Goal: Information Seeking & Learning: Compare options

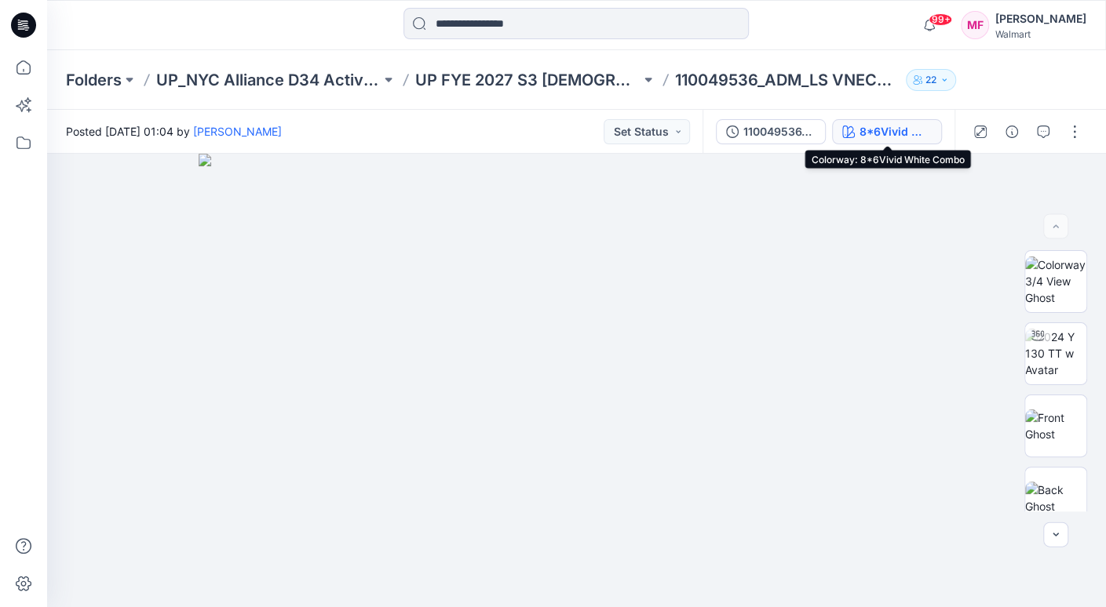
click at [894, 130] on div "8*6Vivid White Combo" at bounding box center [895, 131] width 72 height 17
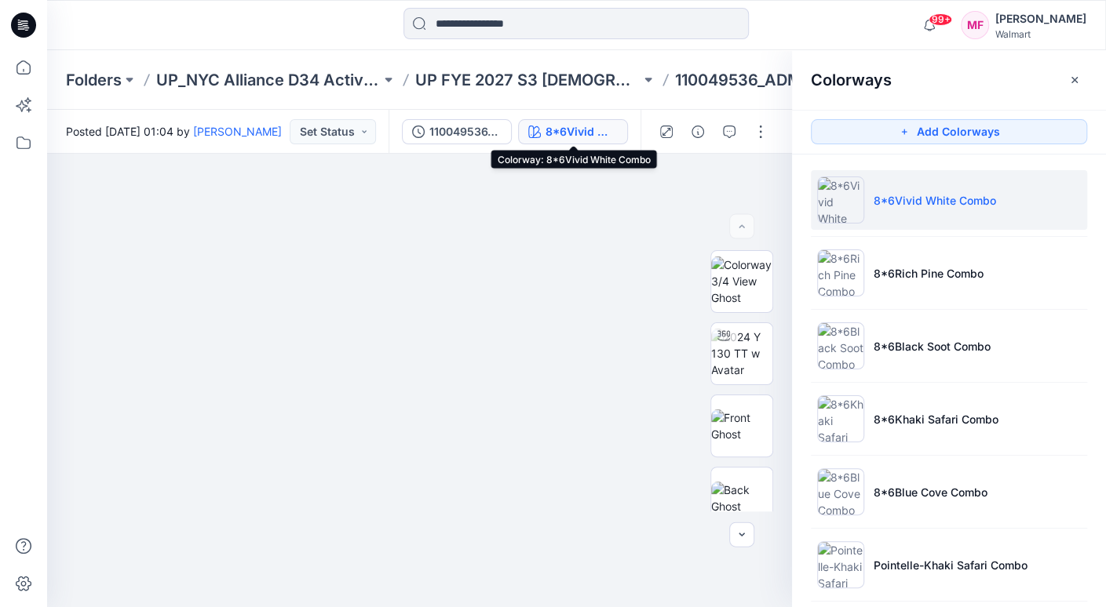
click at [572, 131] on div "8*6Vivid White Combo" at bounding box center [581, 131] width 72 height 17
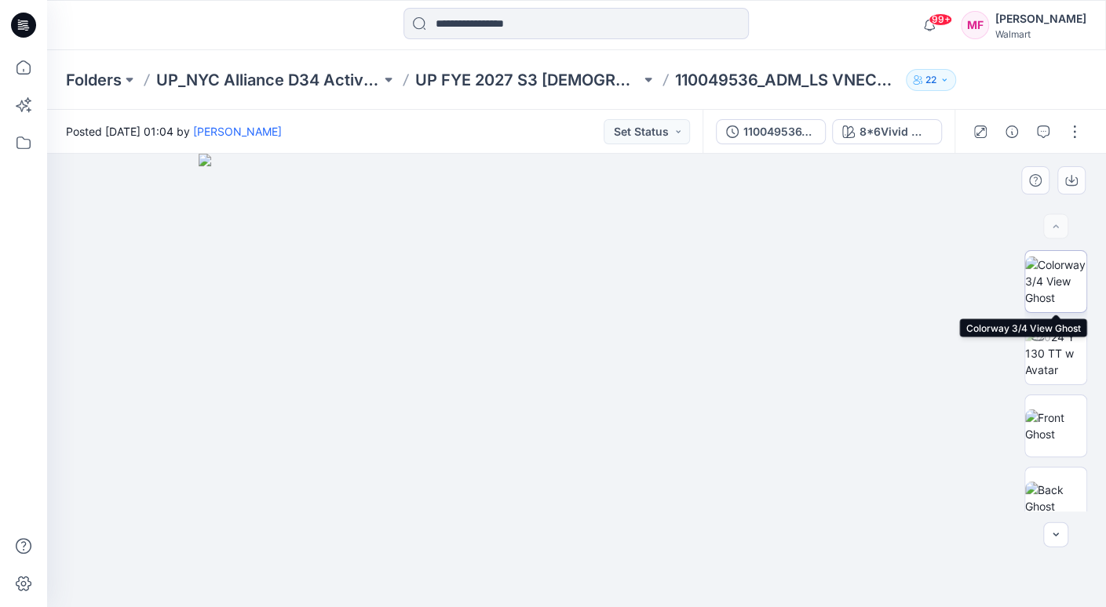
click at [1018, 277] on img at bounding box center [1055, 281] width 61 height 49
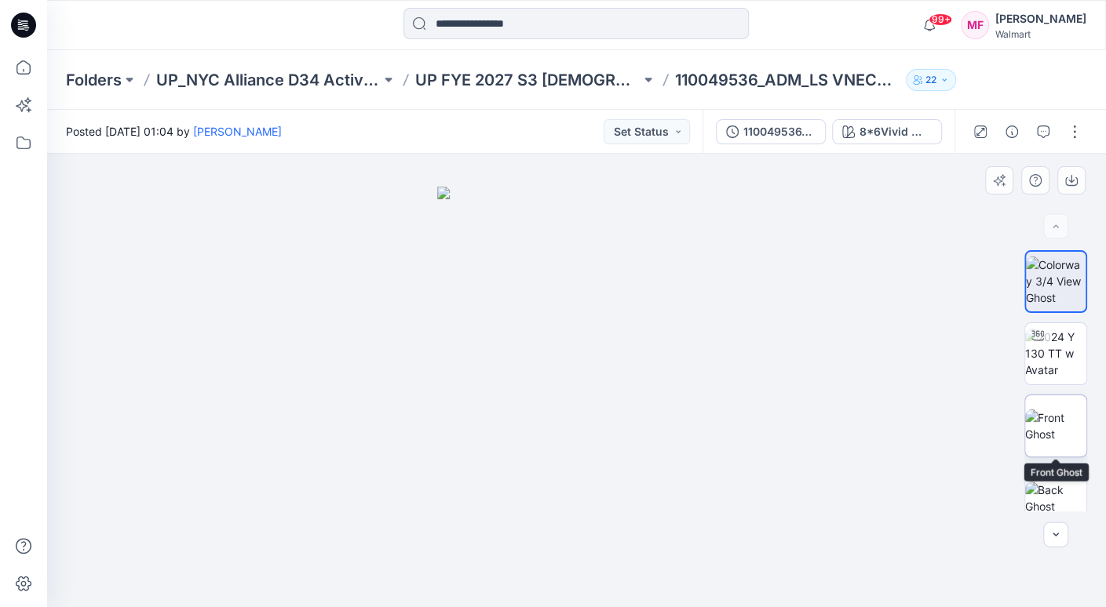
click at [1018, 410] on img at bounding box center [1055, 426] width 61 height 33
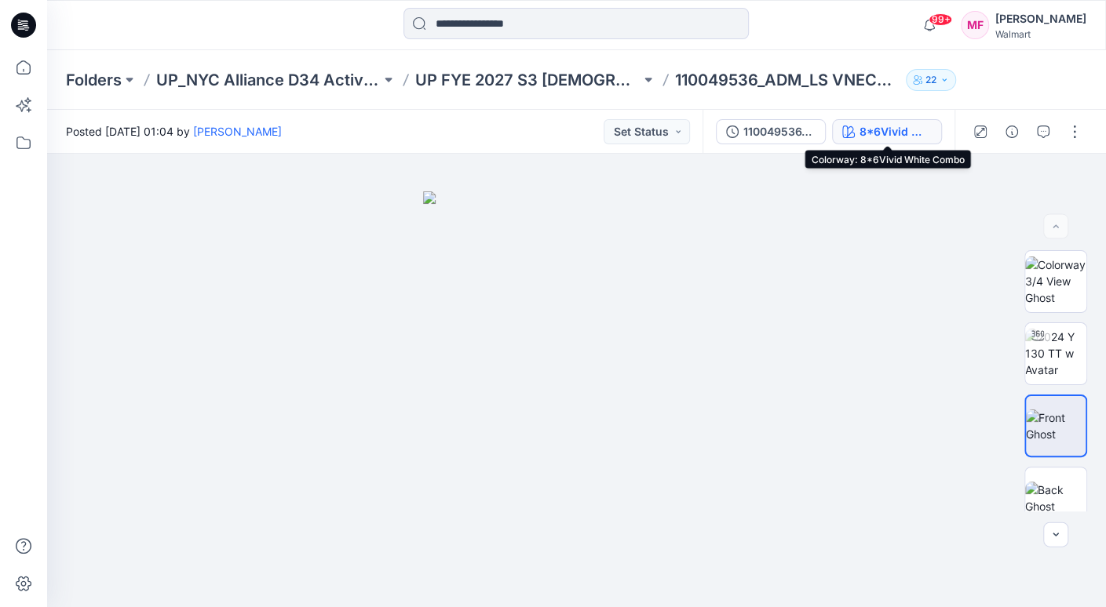
click at [889, 129] on div "8*6Vivid White Combo" at bounding box center [895, 131] width 72 height 17
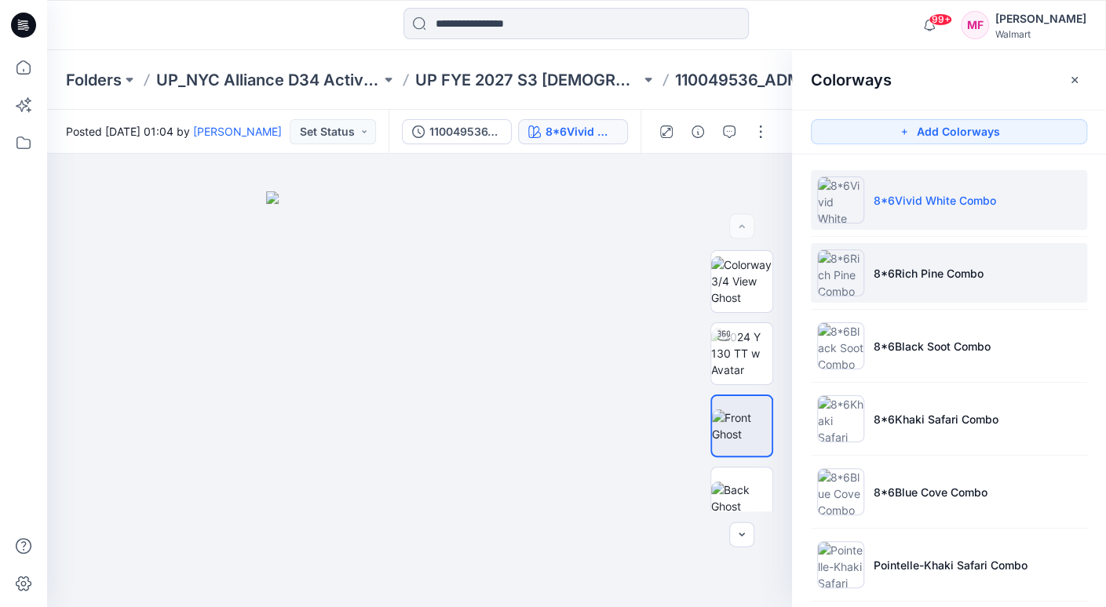
click at [887, 268] on p "8*6Rich Pine Combo" at bounding box center [928, 273] width 110 height 16
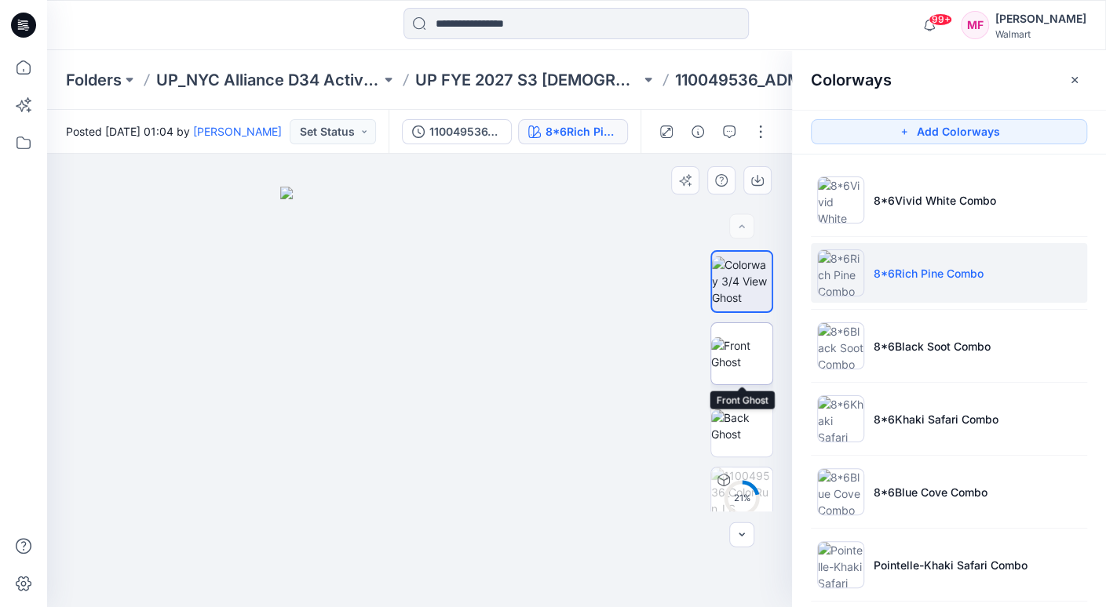
click at [736, 353] on img at bounding box center [741, 353] width 61 height 33
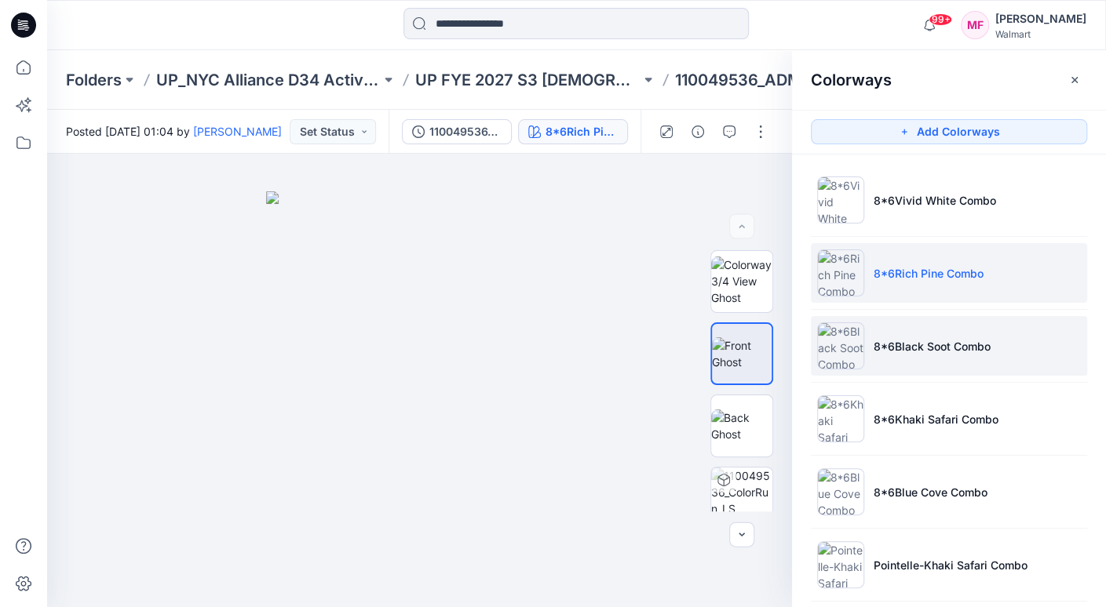
click at [919, 346] on p "8*6Black Soot Combo" at bounding box center [931, 346] width 117 height 16
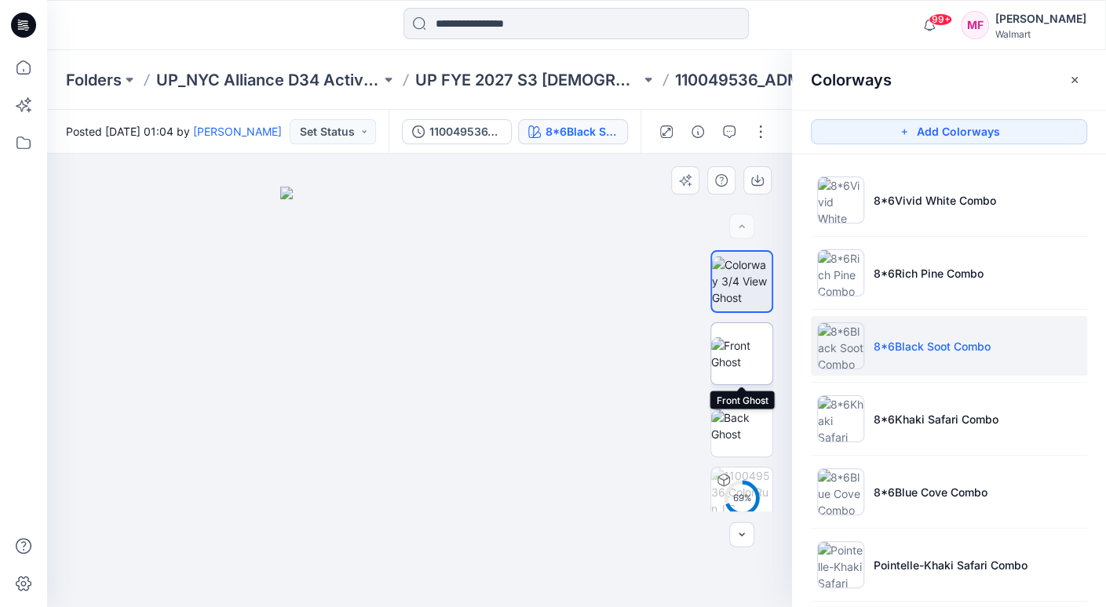
click at [760, 363] on img at bounding box center [741, 353] width 61 height 33
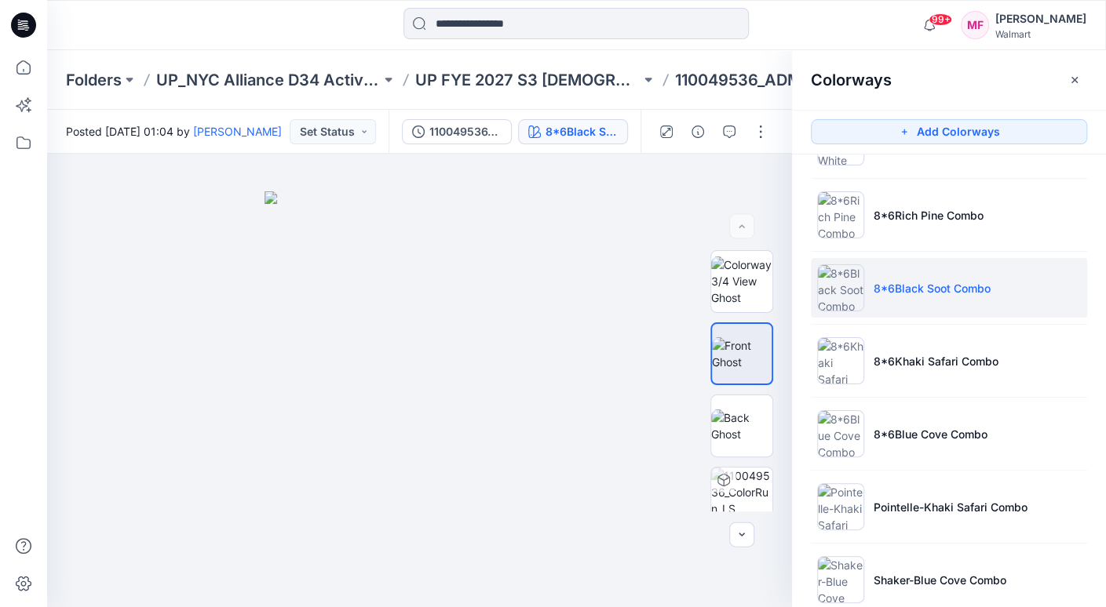
scroll to position [59, 0]
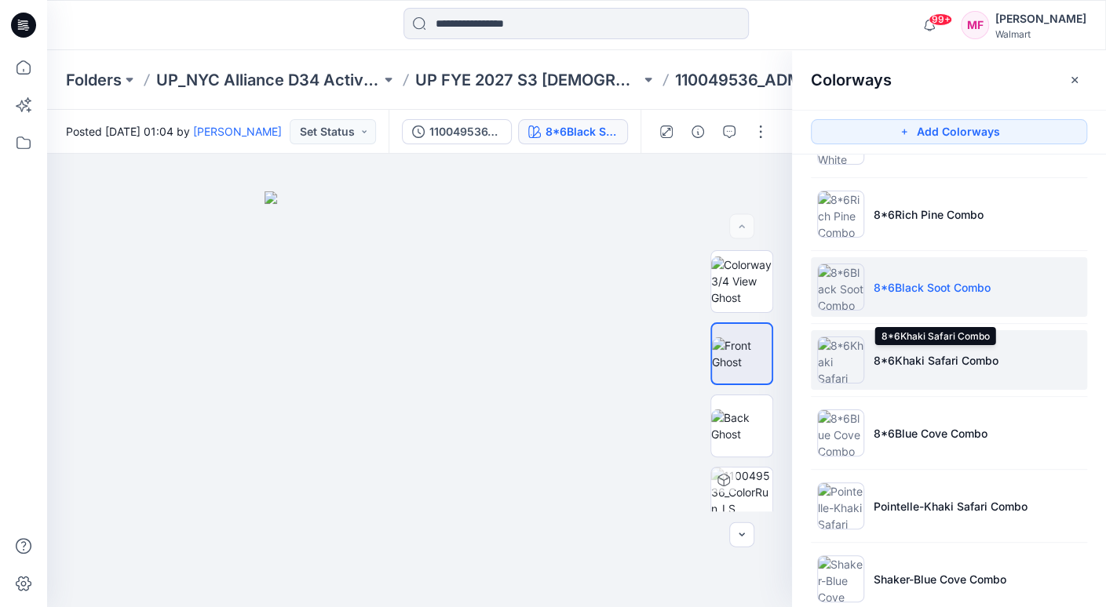
click at [915, 357] on p "8*6Khaki Safari Combo" at bounding box center [935, 360] width 125 height 16
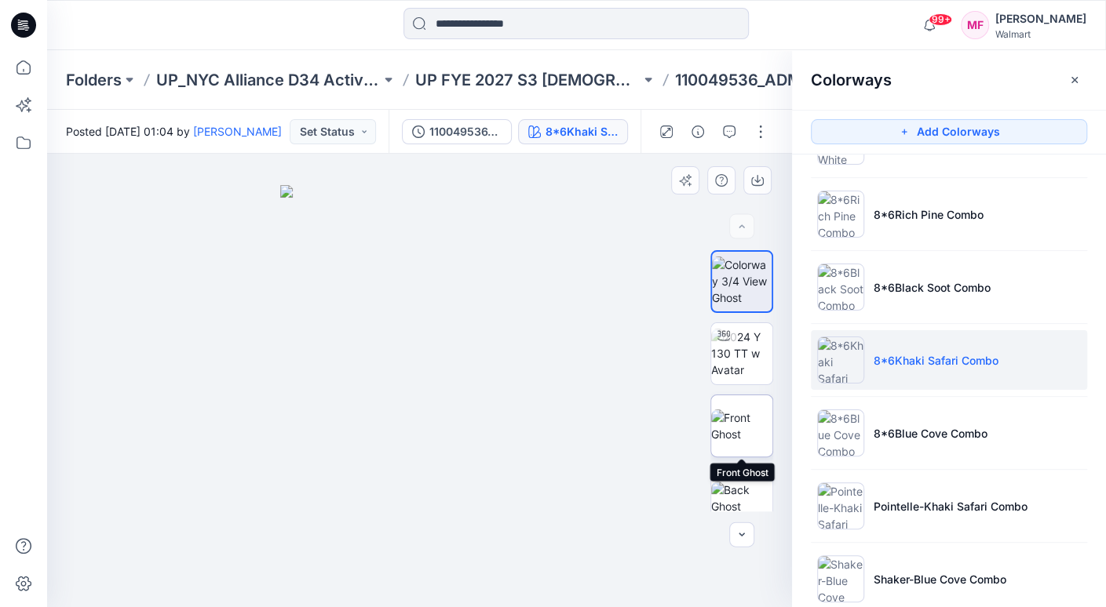
click at [738, 431] on img at bounding box center [741, 426] width 61 height 33
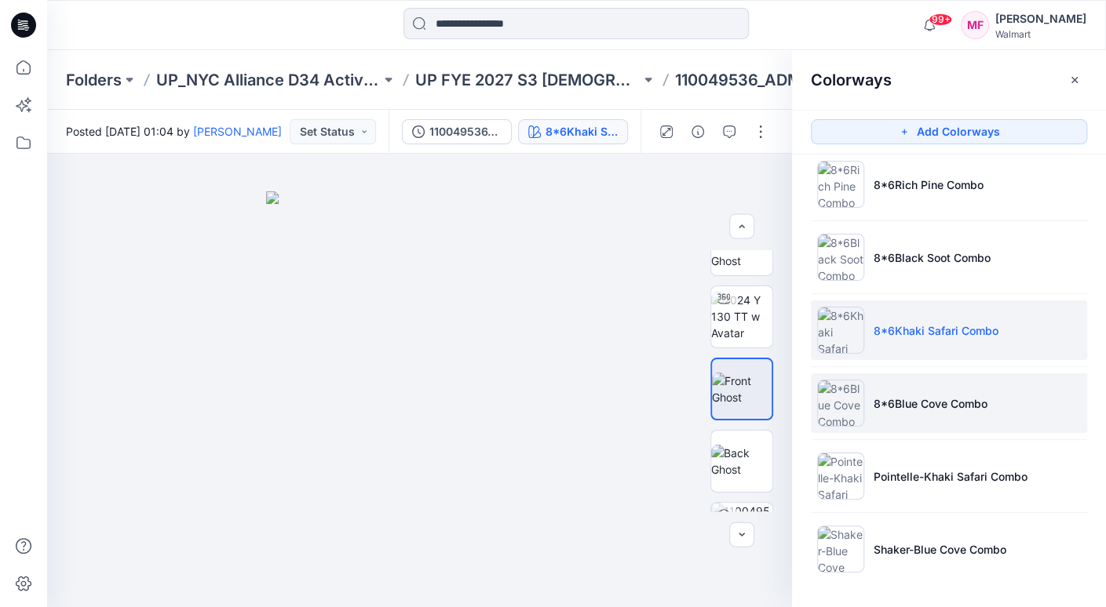
scroll to position [89, 0]
click at [909, 394] on li "8*6Blue Cove Combo" at bounding box center [949, 404] width 276 height 60
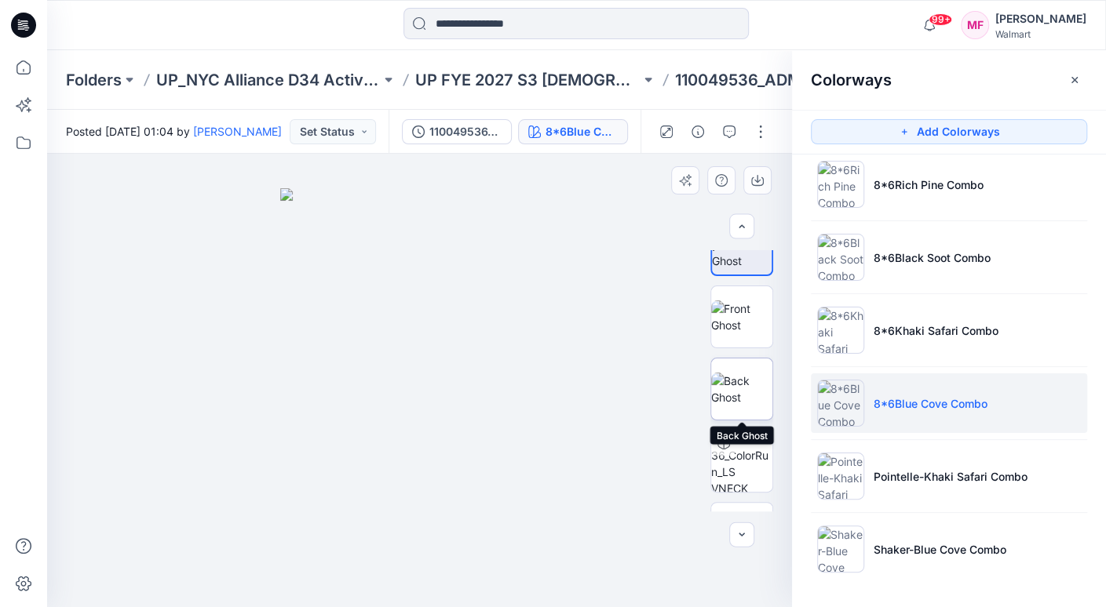
click at [748, 386] on img at bounding box center [741, 389] width 61 height 33
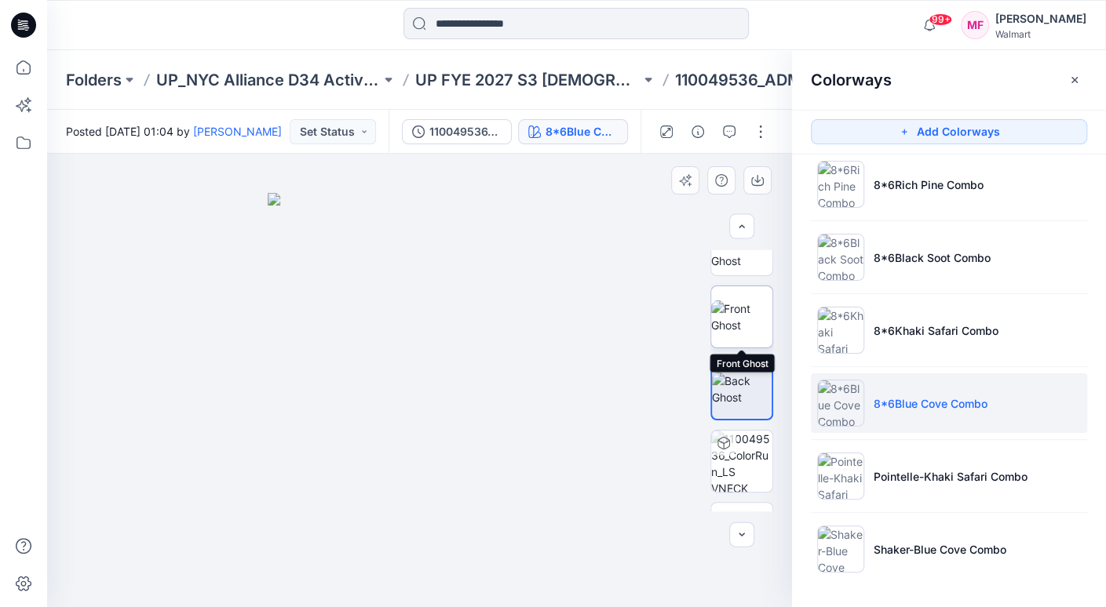
click at [737, 305] on img at bounding box center [741, 317] width 61 height 33
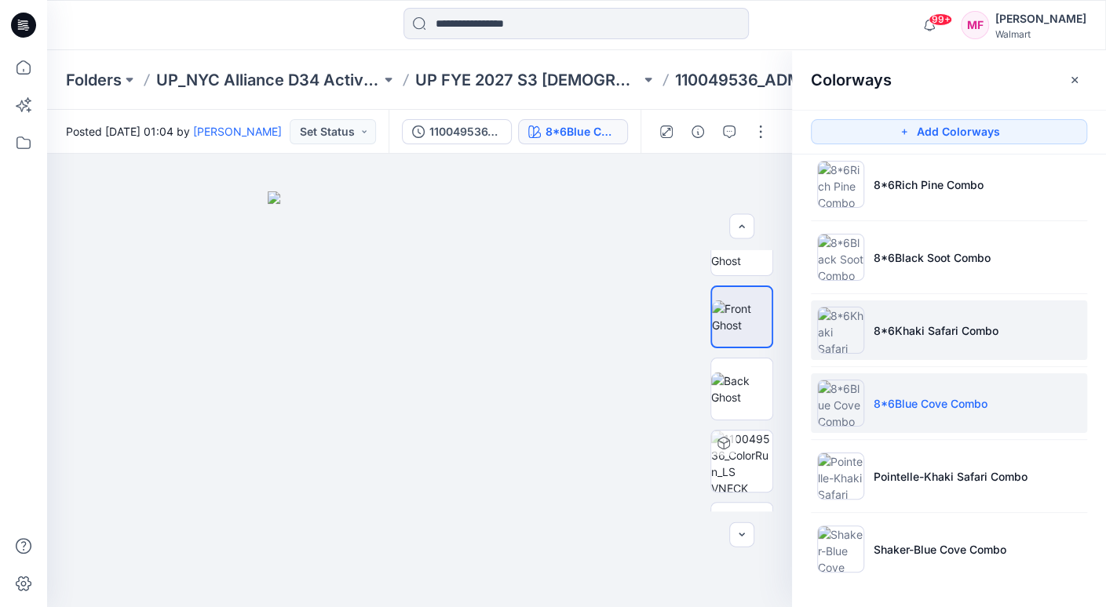
scroll to position [0, 0]
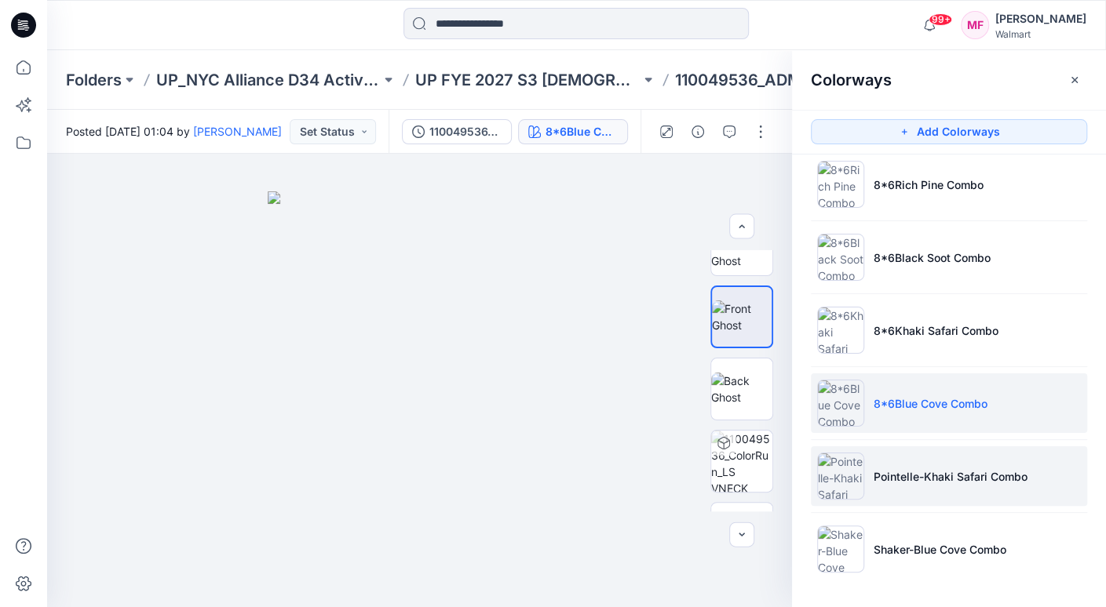
click at [931, 472] on p "Pointelle-Khaki Safari Combo" at bounding box center [950, 476] width 154 height 16
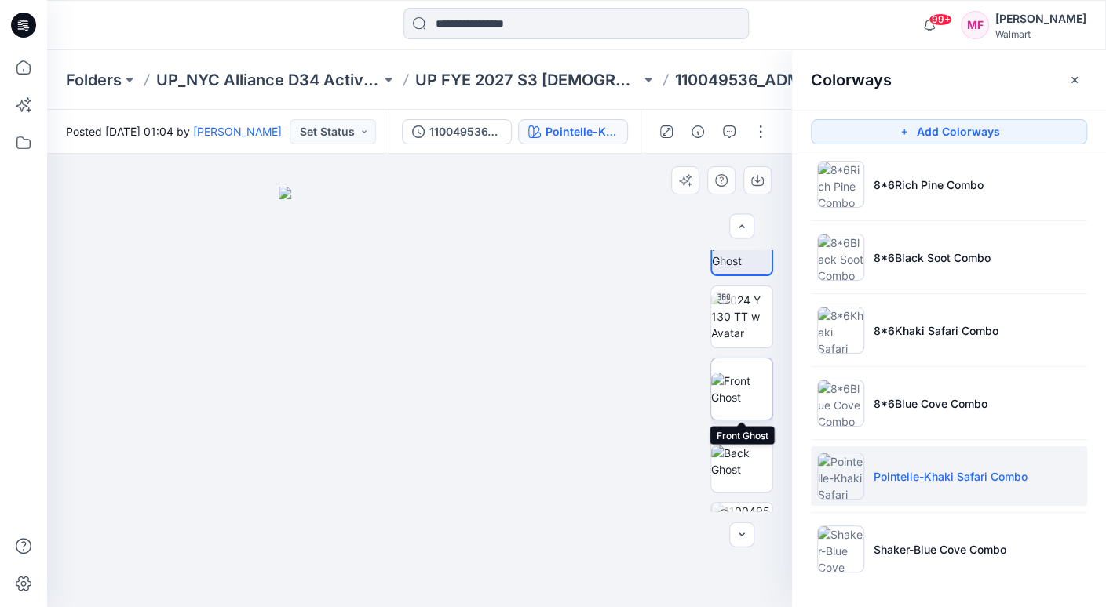
click at [749, 390] on img at bounding box center [741, 389] width 61 height 33
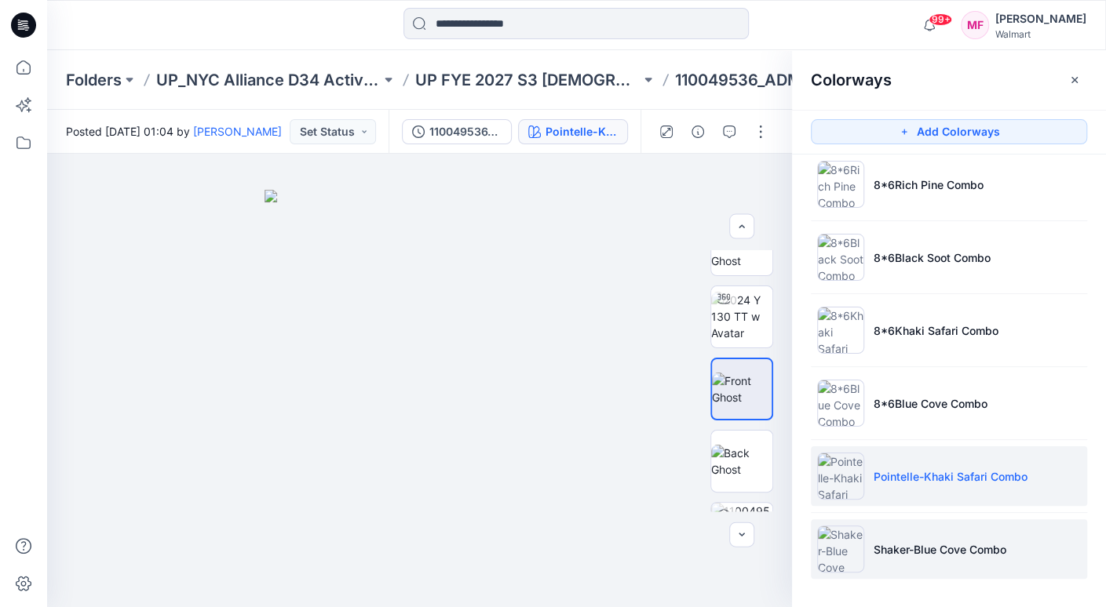
click at [895, 559] on li "Shaker-Blue Cove Combo" at bounding box center [949, 549] width 276 height 60
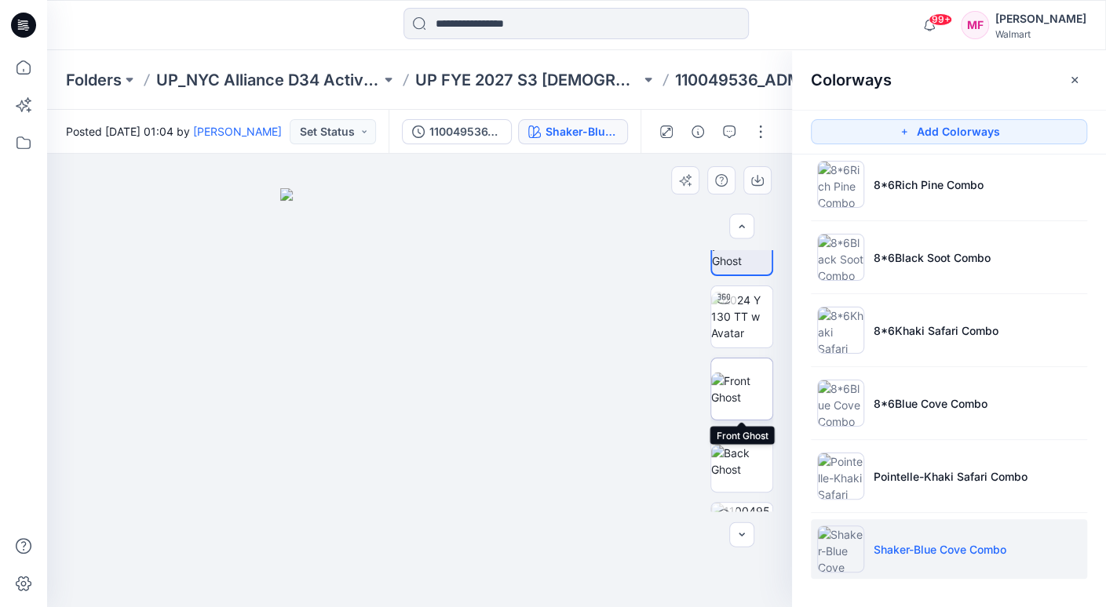
click at [752, 401] on img at bounding box center [741, 389] width 61 height 33
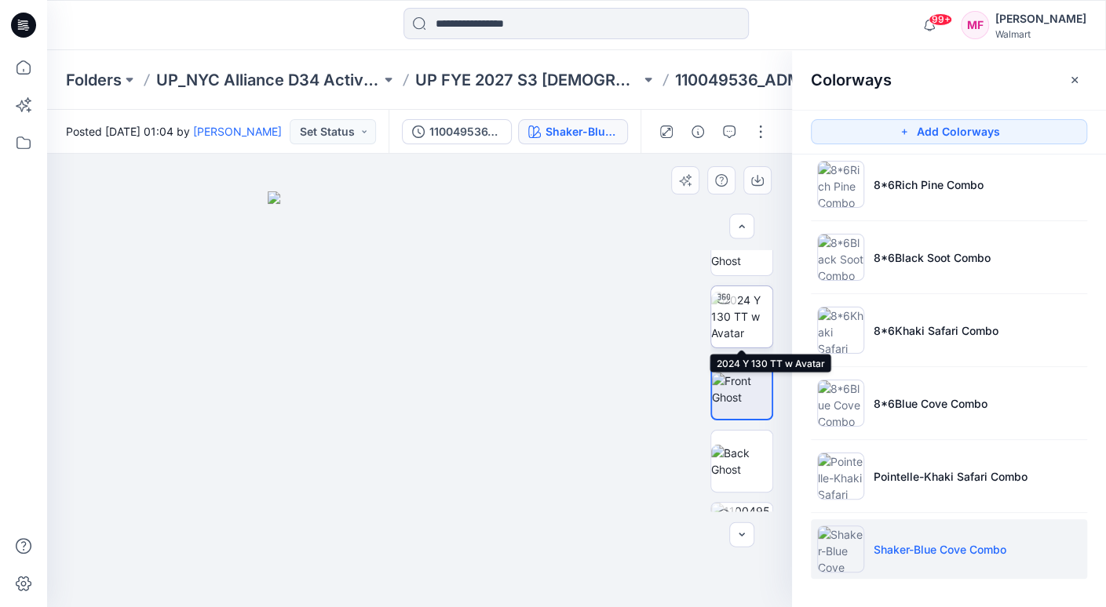
click at [753, 328] on img at bounding box center [741, 316] width 61 height 49
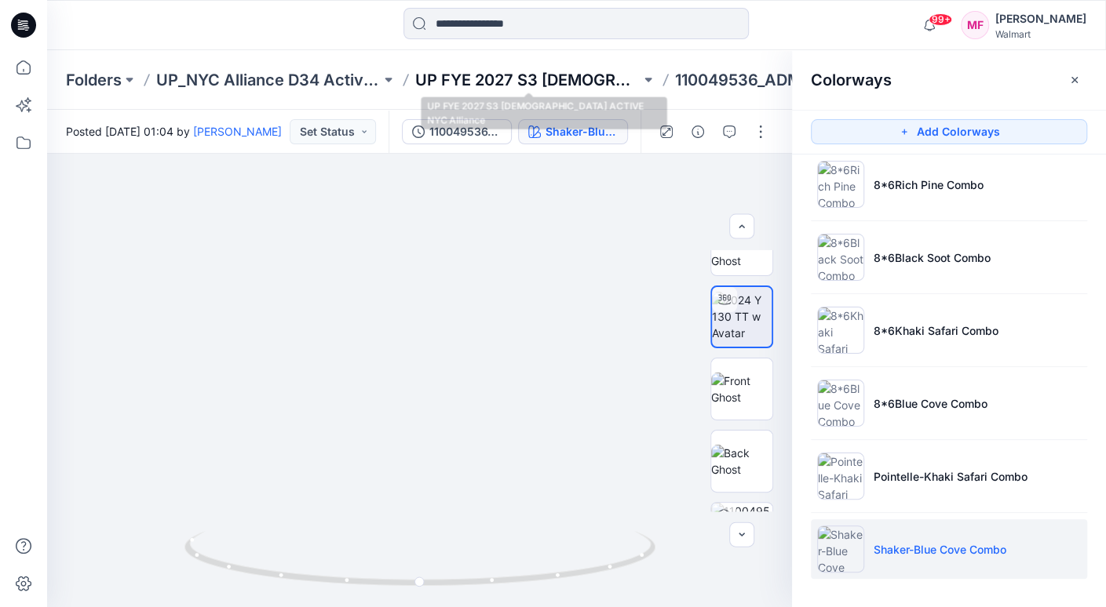
click at [564, 83] on p "UP FYE 2027 S3 [DEMOGRAPHIC_DATA] ACTIVE NYC Alliance" at bounding box center [527, 80] width 224 height 22
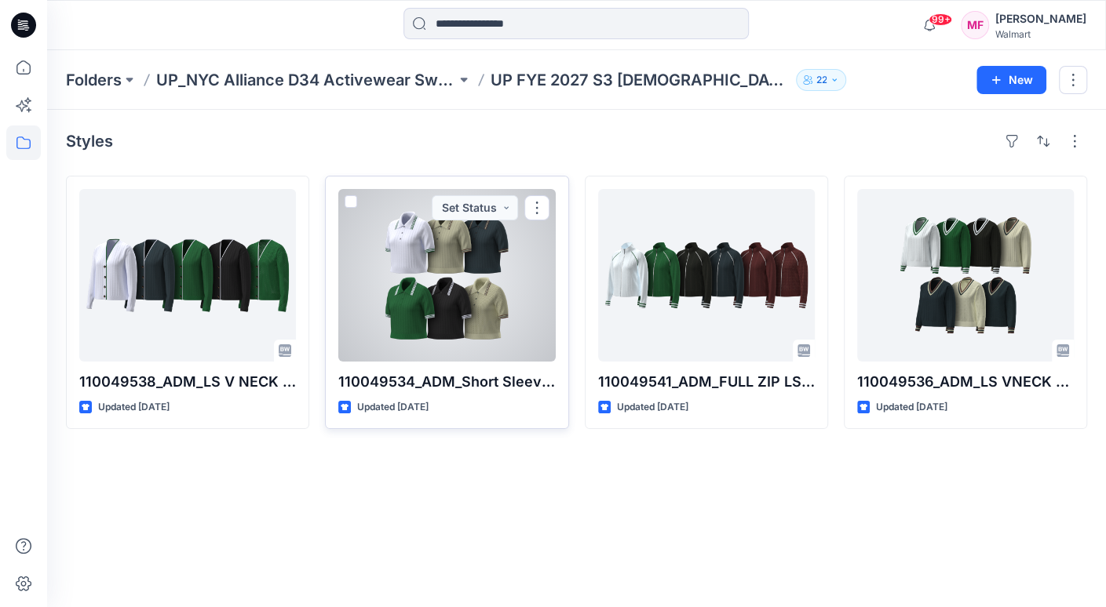
click at [437, 264] on div at bounding box center [446, 275] width 217 height 173
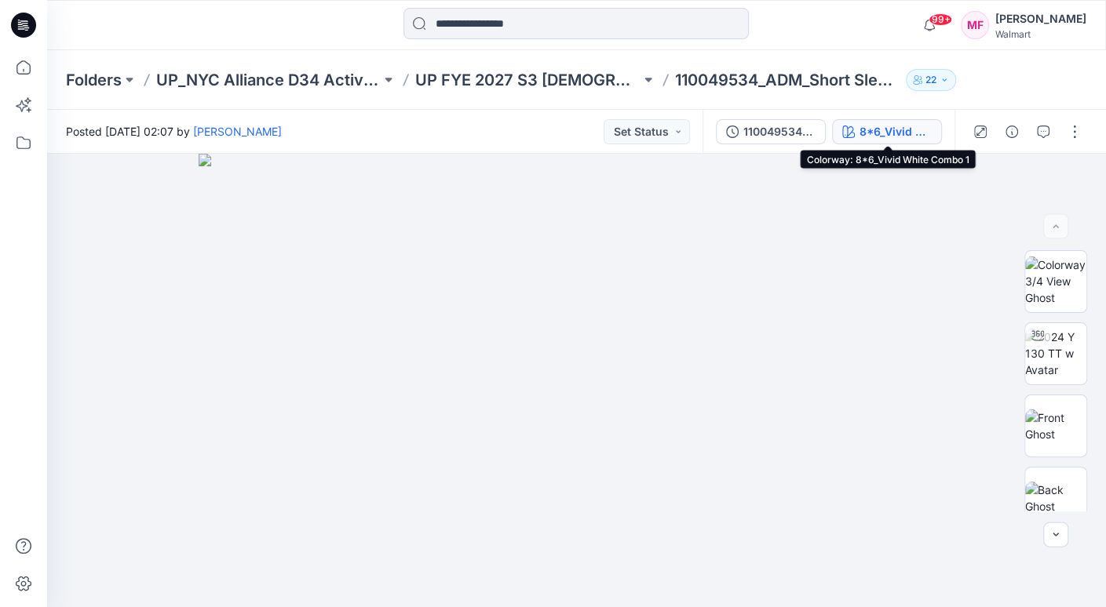
click at [897, 126] on div "8*6_Vivid White Combo 1" at bounding box center [895, 131] width 72 height 17
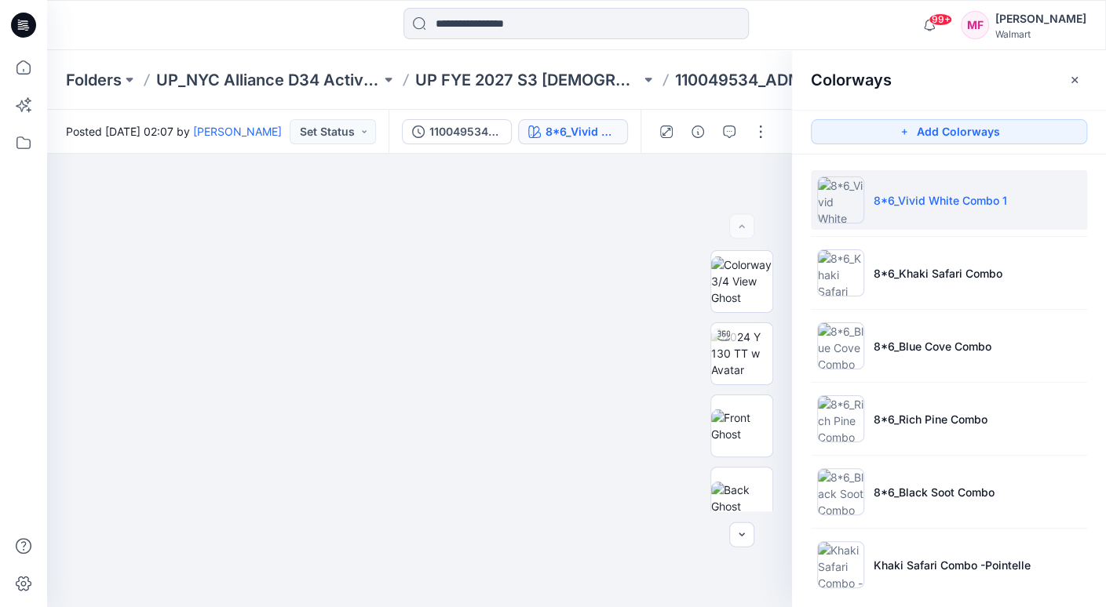
click at [908, 195] on p "8*6_Vivid White Combo 1" at bounding box center [939, 200] width 133 height 16
click at [748, 423] on img at bounding box center [741, 426] width 61 height 33
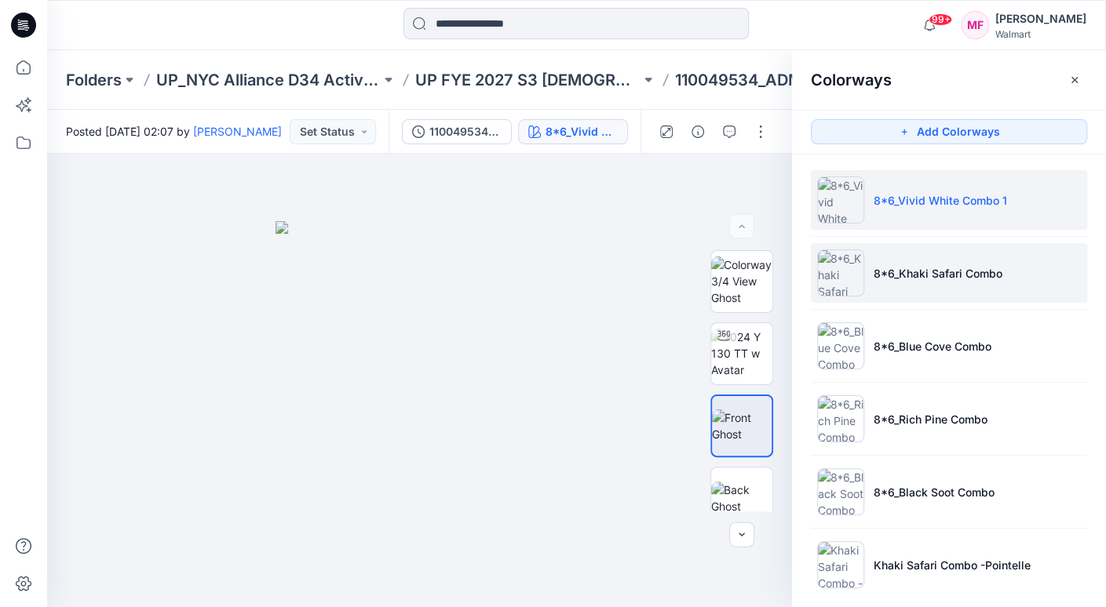
click at [899, 260] on li "8*6_Khaki Safari Combo" at bounding box center [949, 273] width 276 height 60
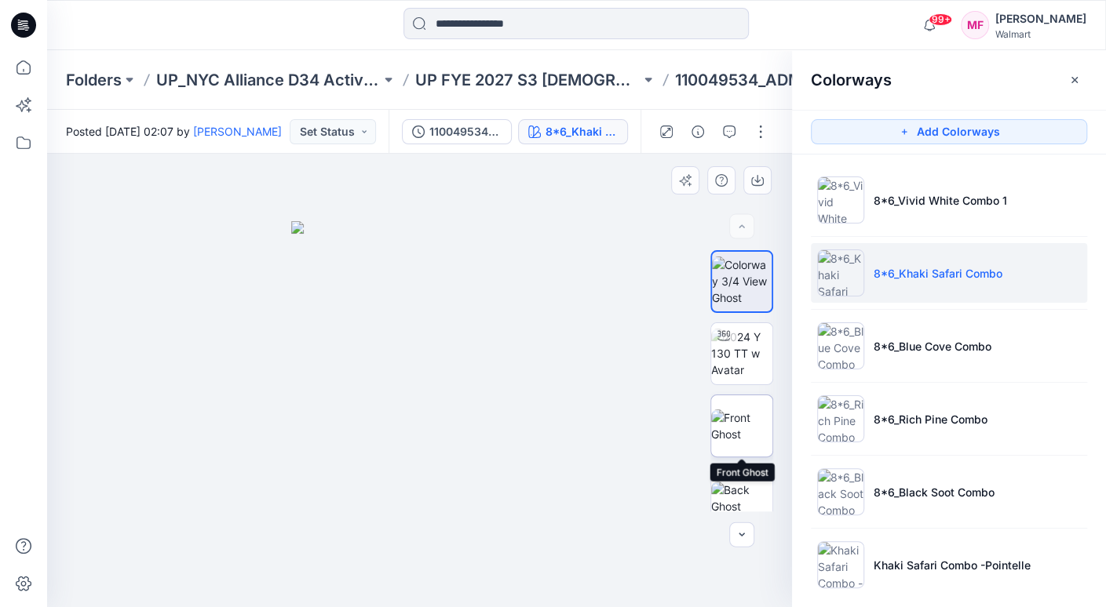
click at [753, 421] on img at bounding box center [741, 426] width 61 height 33
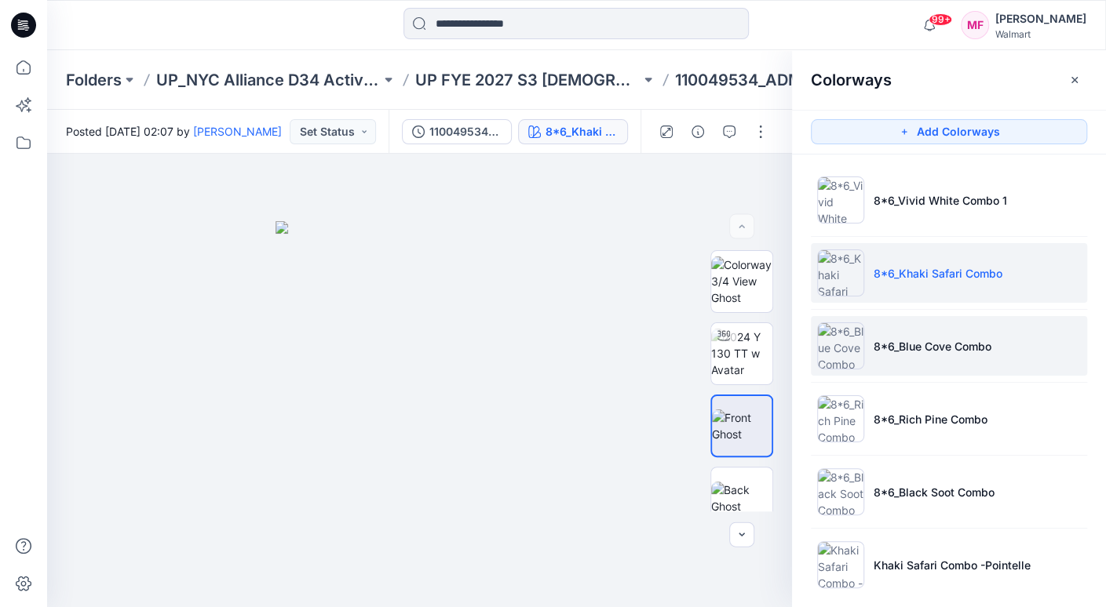
click at [909, 344] on p "8*6_Blue Cove Combo" at bounding box center [932, 346] width 118 height 16
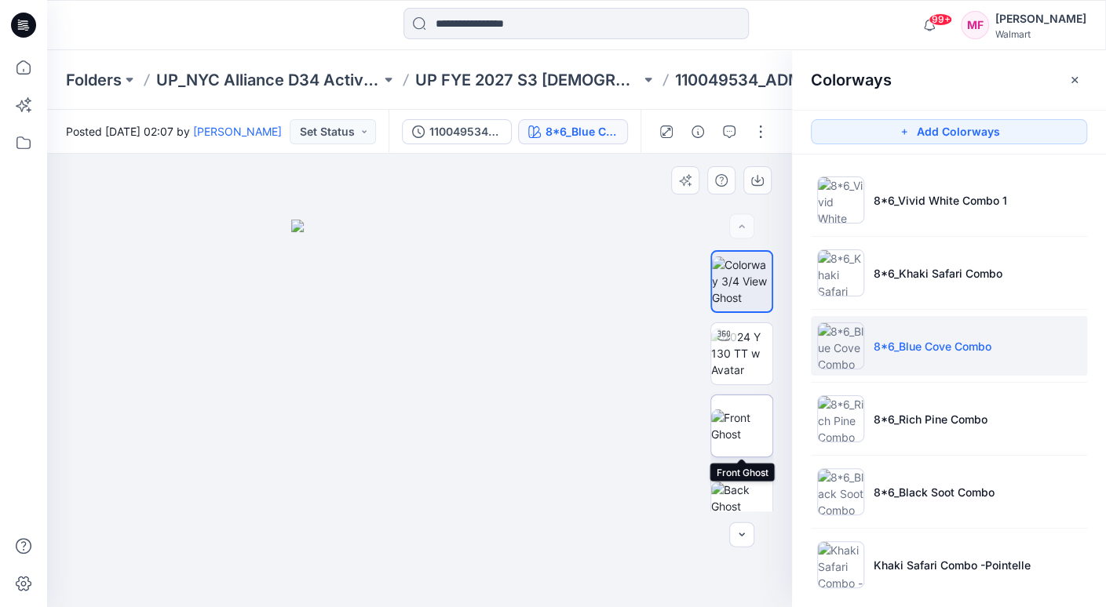
click at [745, 424] on img at bounding box center [741, 426] width 61 height 33
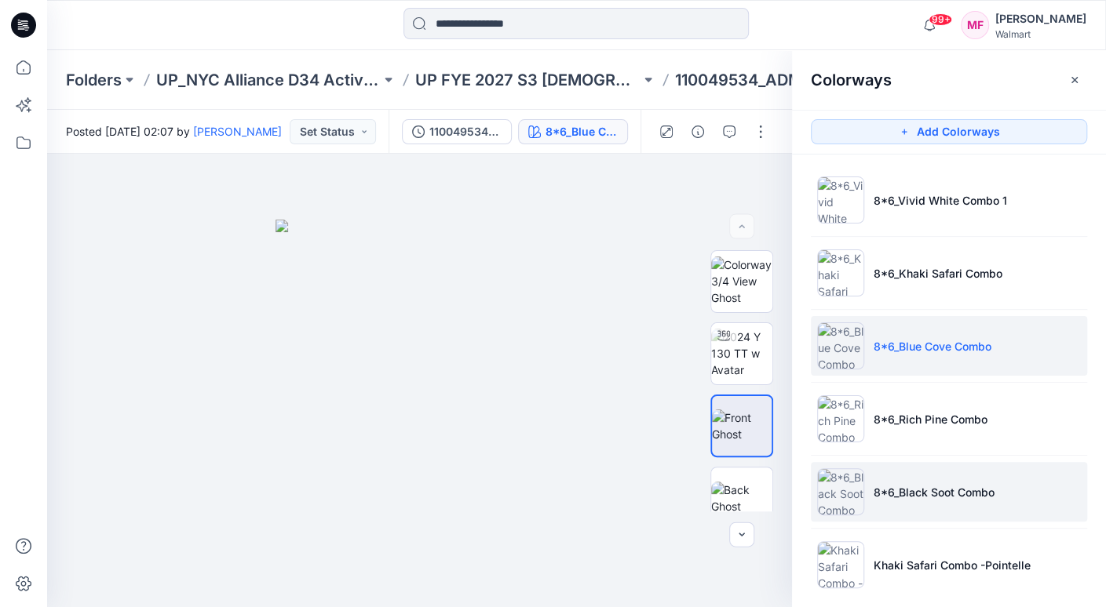
click at [942, 491] on p "8*6_Black Soot Combo" at bounding box center [933, 492] width 121 height 16
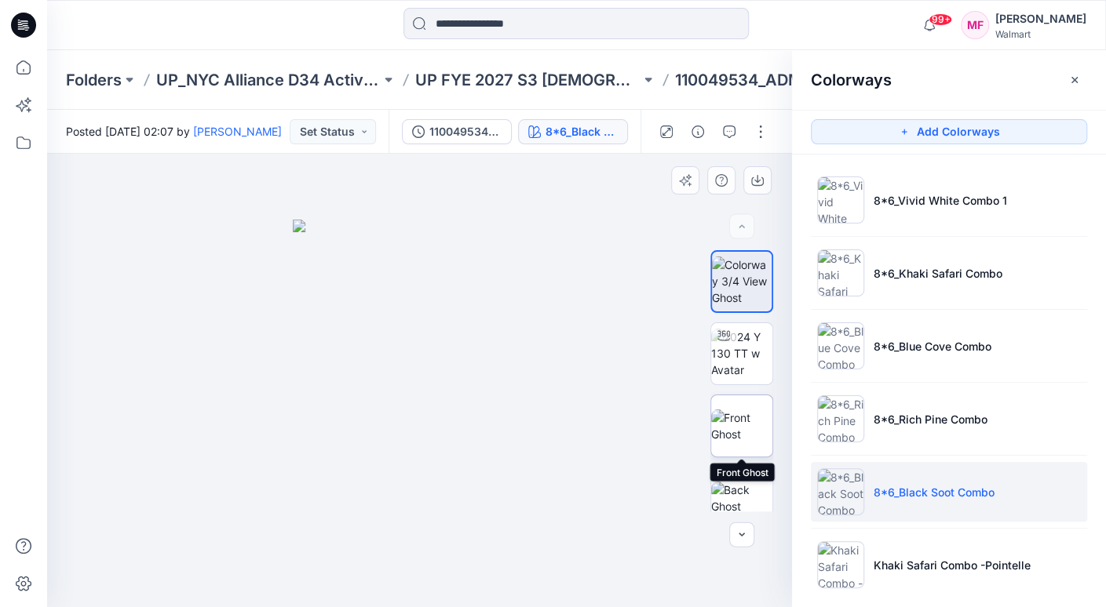
click at [752, 427] on img at bounding box center [741, 426] width 61 height 33
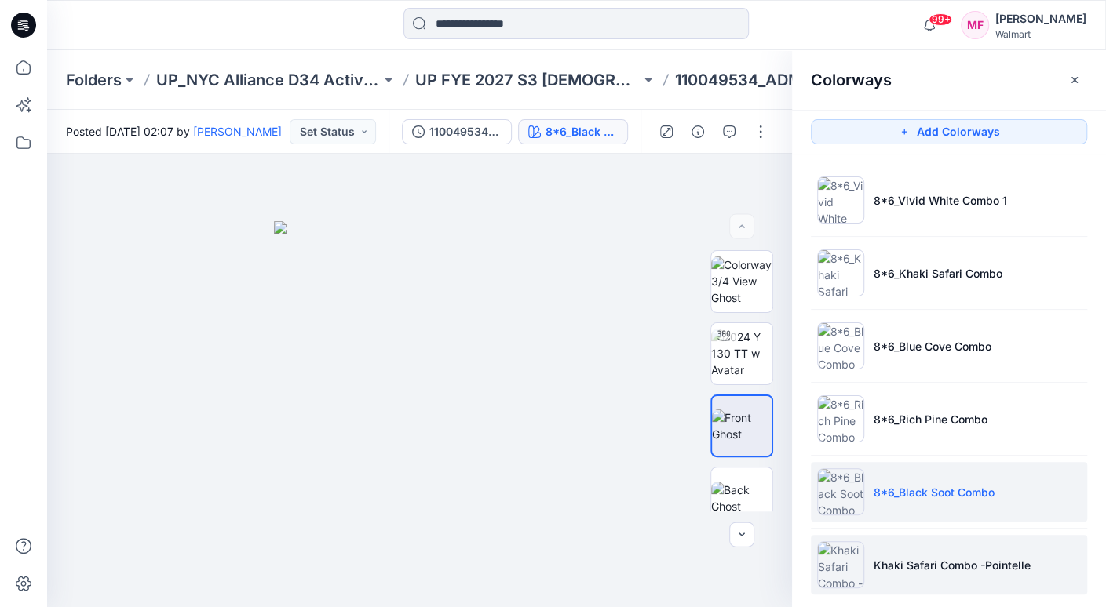
click at [931, 557] on p "Khaki Safari Combo -Pointelle" at bounding box center [951, 565] width 157 height 16
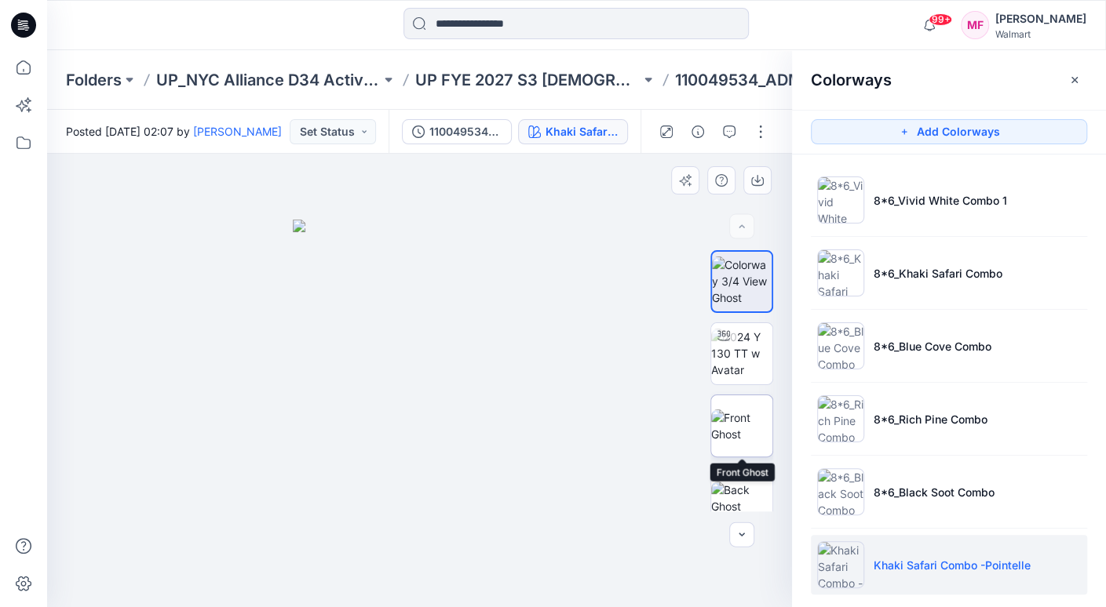
click at [752, 428] on img at bounding box center [741, 426] width 61 height 33
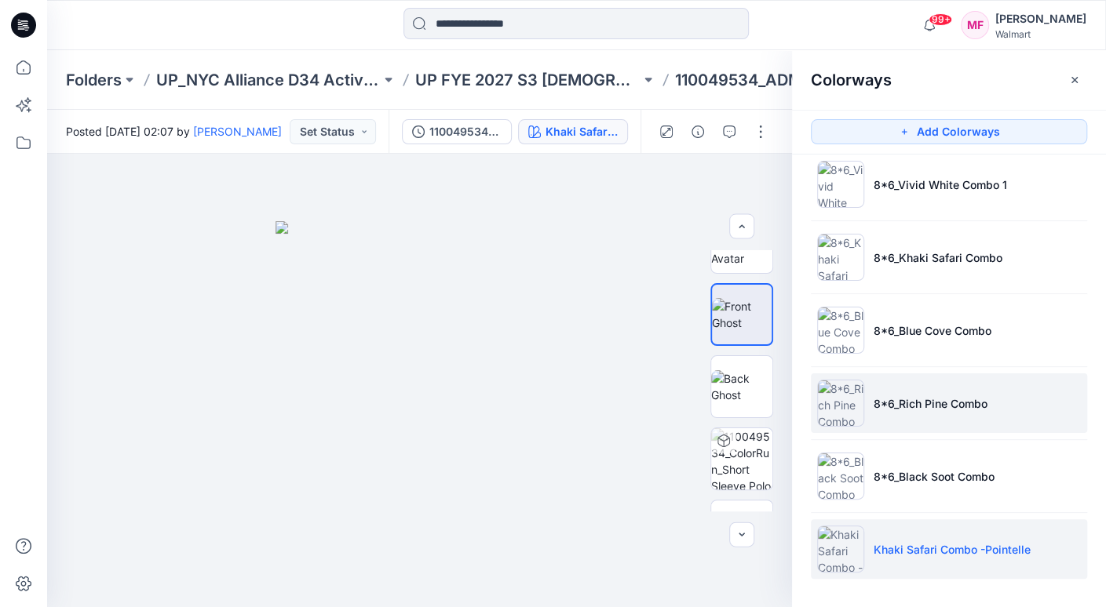
scroll to position [16, 0]
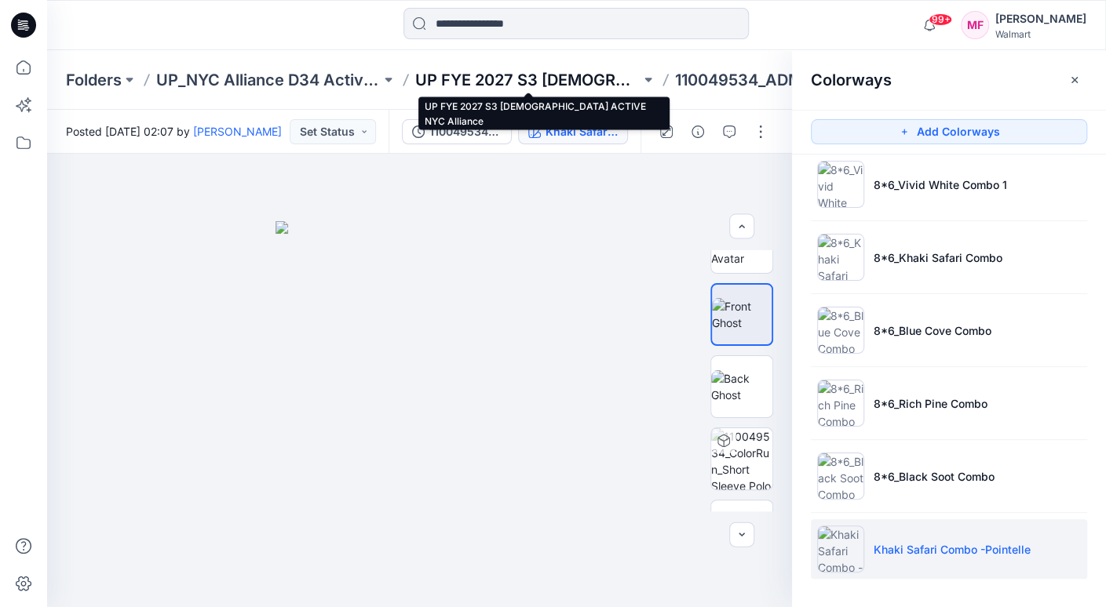
click at [516, 78] on p "UP FYE 2027 S3 [DEMOGRAPHIC_DATA] ACTIVE NYC Alliance" at bounding box center [527, 80] width 224 height 22
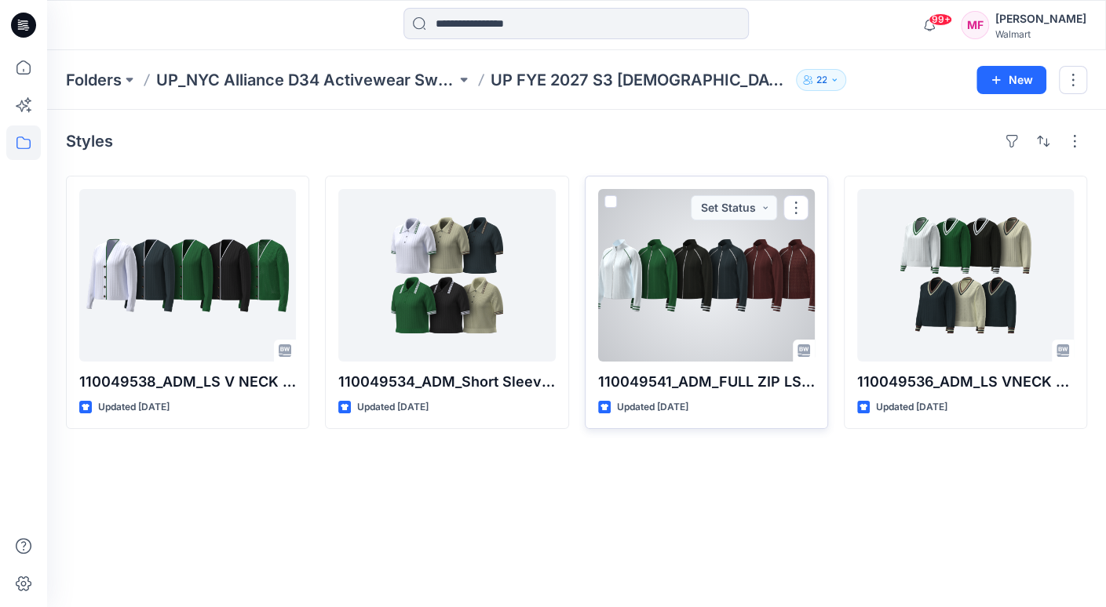
click at [741, 267] on div at bounding box center [706, 275] width 217 height 173
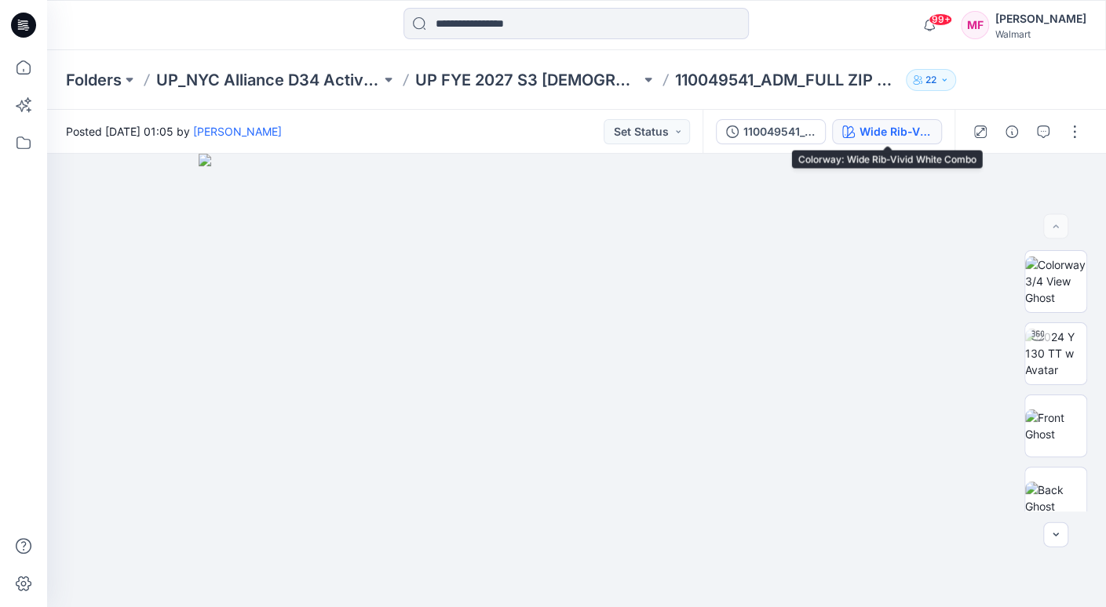
click at [905, 129] on div "Wide Rib-Vivid White Combo" at bounding box center [895, 131] width 72 height 17
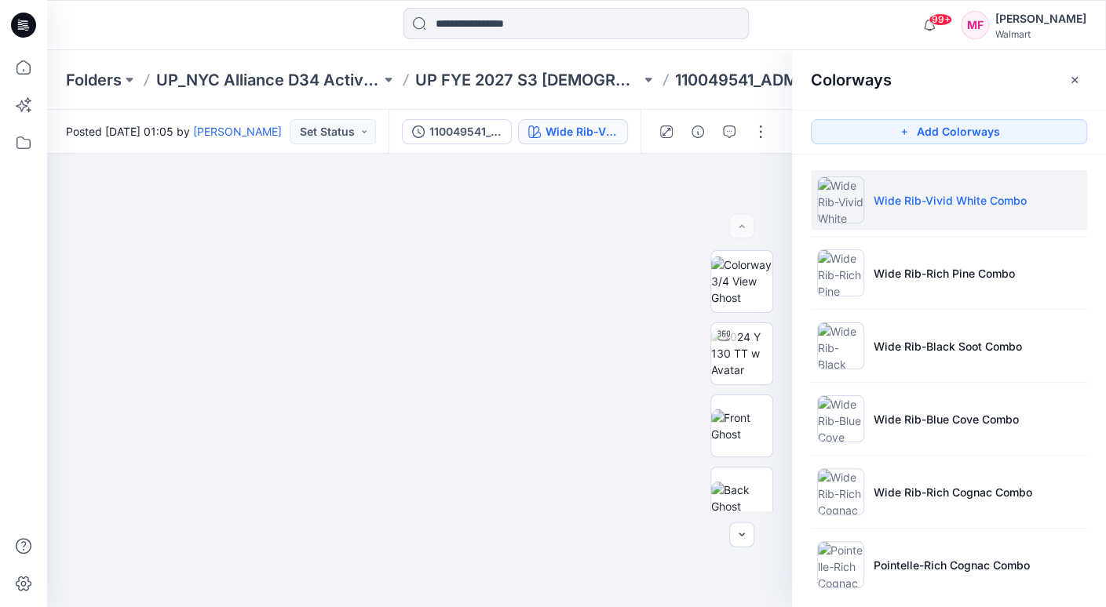
click at [847, 196] on img at bounding box center [840, 200] width 47 height 47
click at [736, 428] on img at bounding box center [741, 426] width 61 height 33
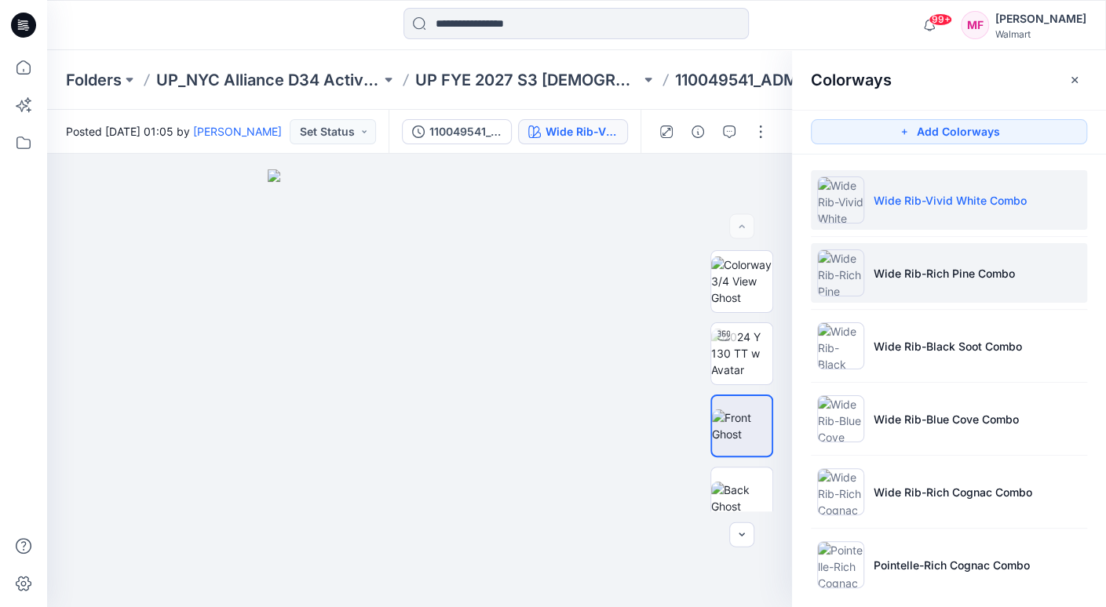
click at [896, 267] on p "Wide Rib-Rich Pine Combo" at bounding box center [943, 273] width 141 height 16
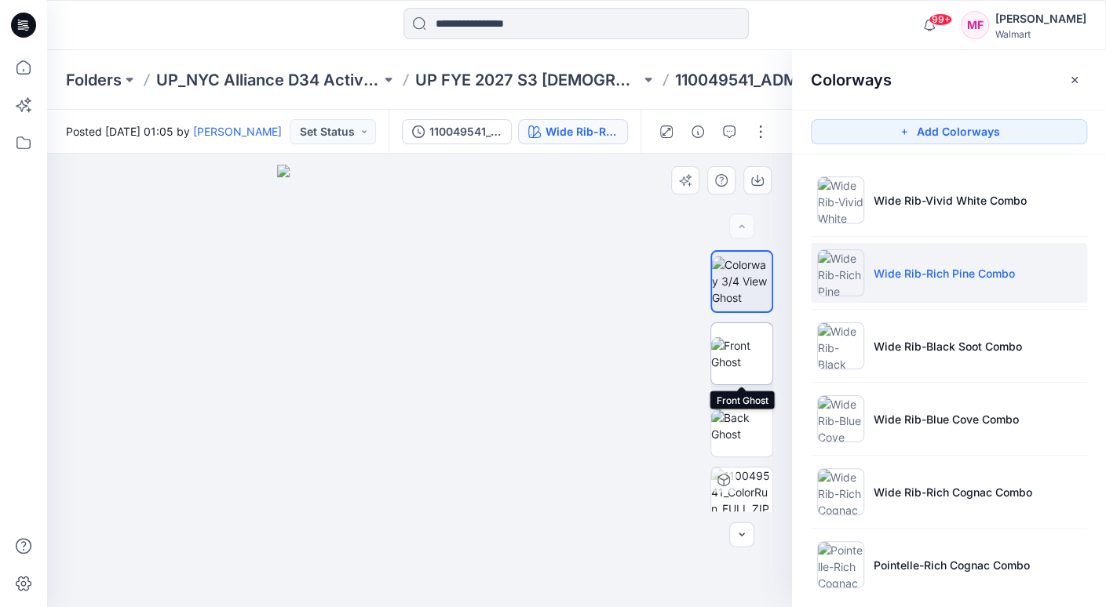
click at [748, 345] on img at bounding box center [741, 353] width 61 height 33
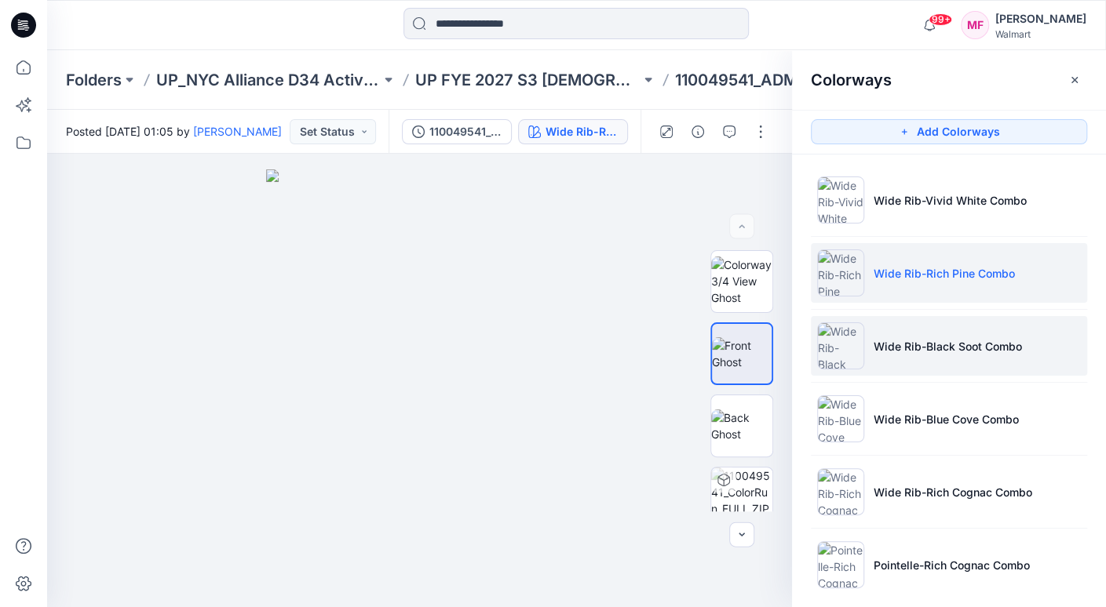
click at [913, 335] on li "Wide Rib-Black Soot Combo" at bounding box center [949, 346] width 276 height 60
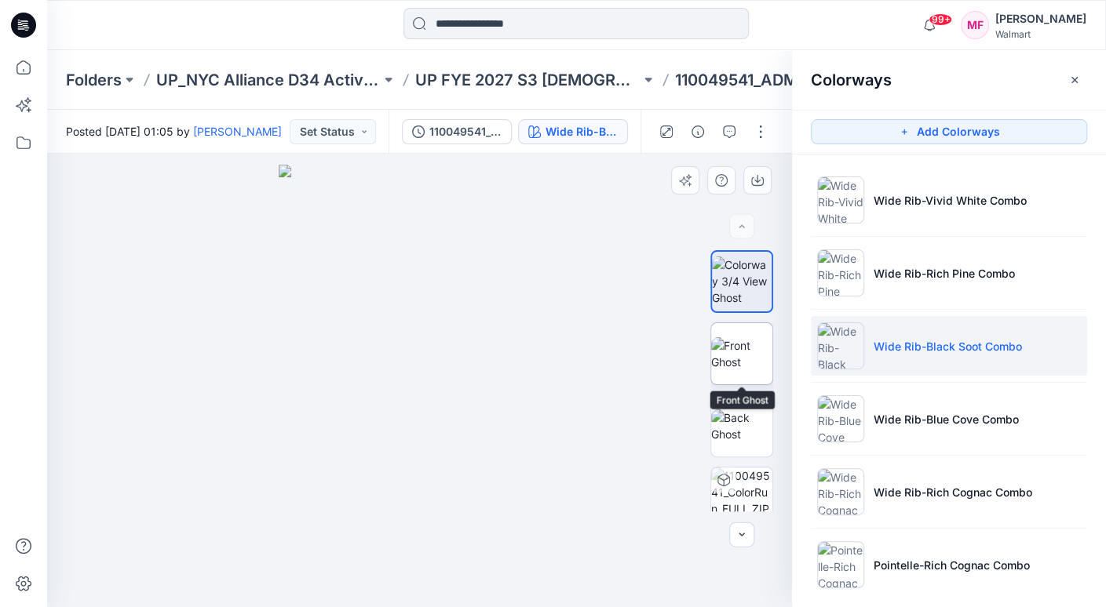
click at [749, 340] on img at bounding box center [741, 353] width 61 height 33
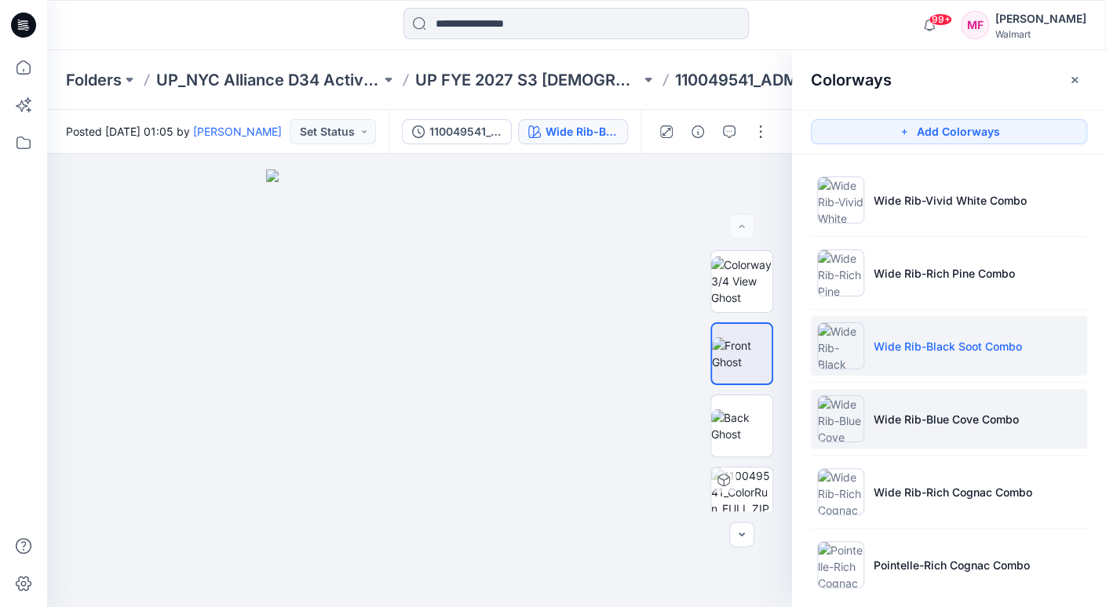
click at [928, 431] on li "Wide Rib-Blue Cove Combo" at bounding box center [949, 419] width 276 height 60
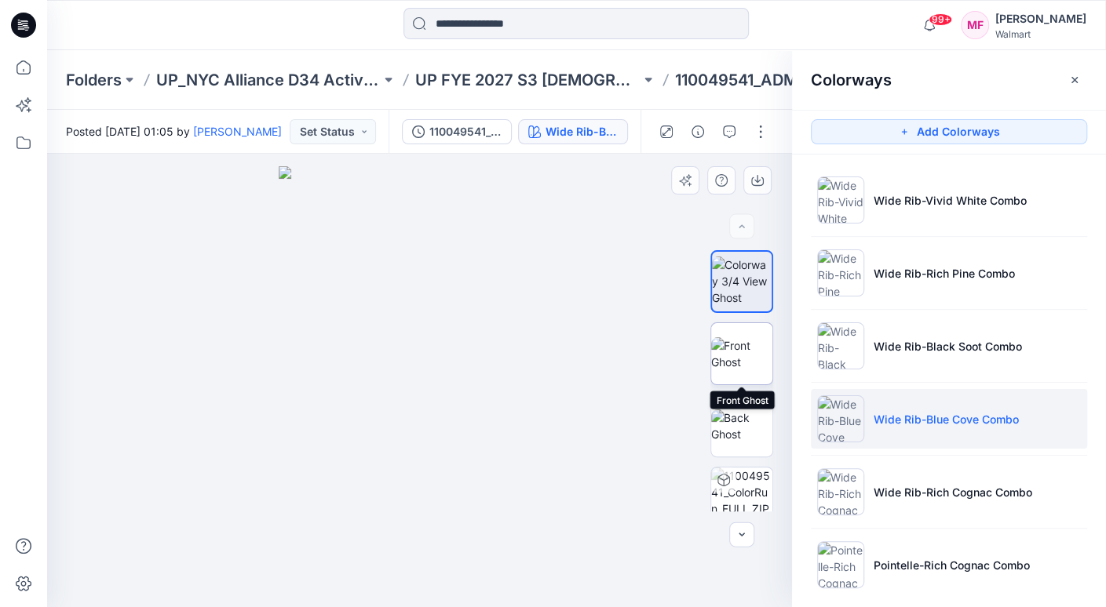
click at [742, 337] on img at bounding box center [741, 353] width 61 height 33
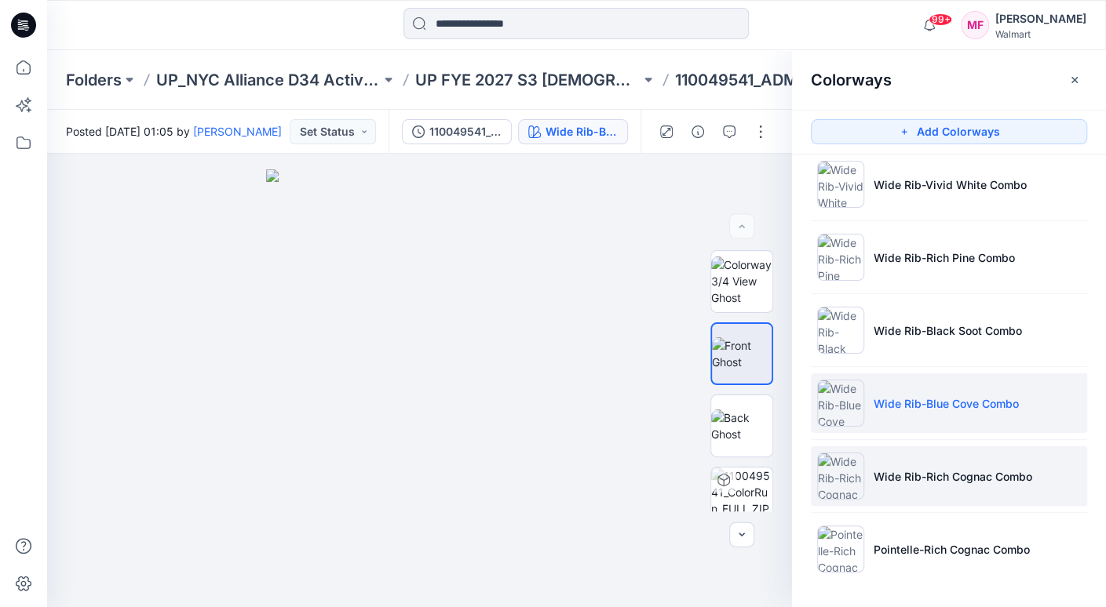
scroll to position [16, 0]
click at [910, 481] on p "Wide Rib-Rich Cognac Combo" at bounding box center [952, 476] width 159 height 16
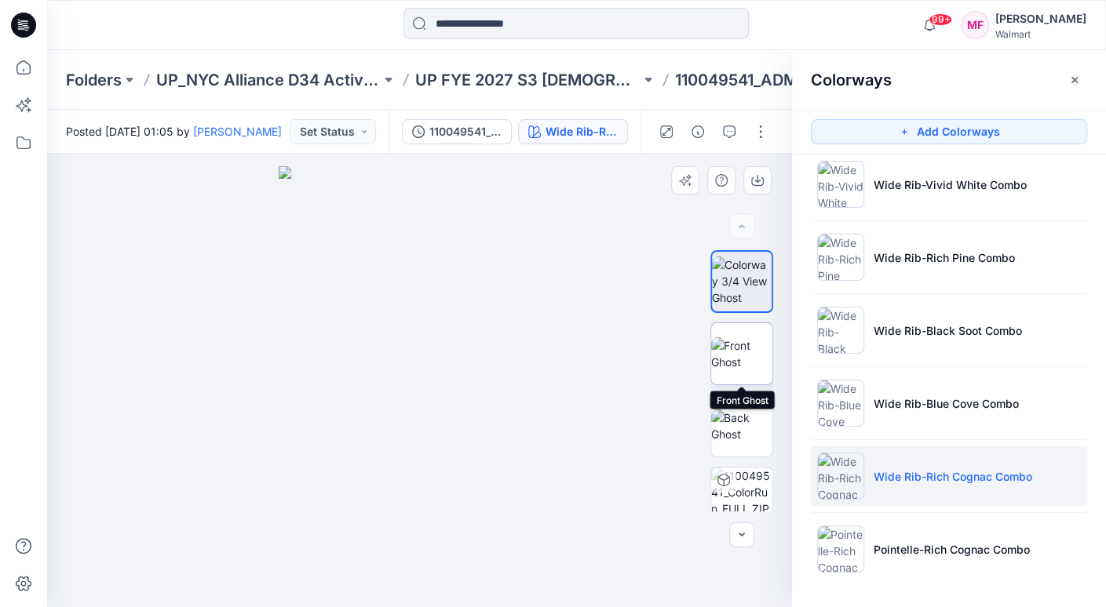
click at [747, 355] on img at bounding box center [741, 353] width 61 height 33
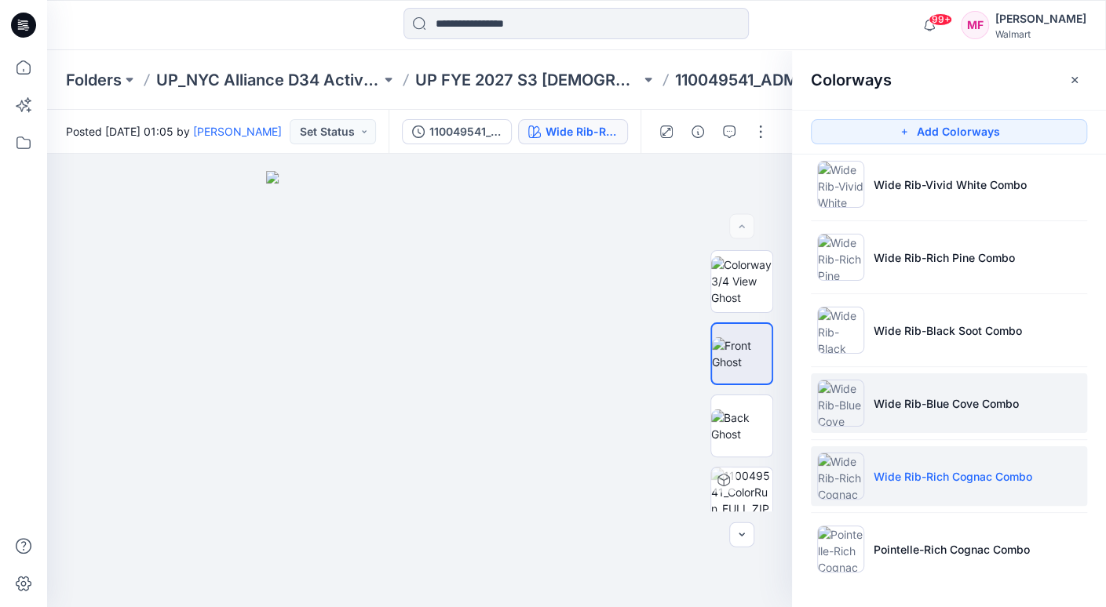
scroll to position [0, 0]
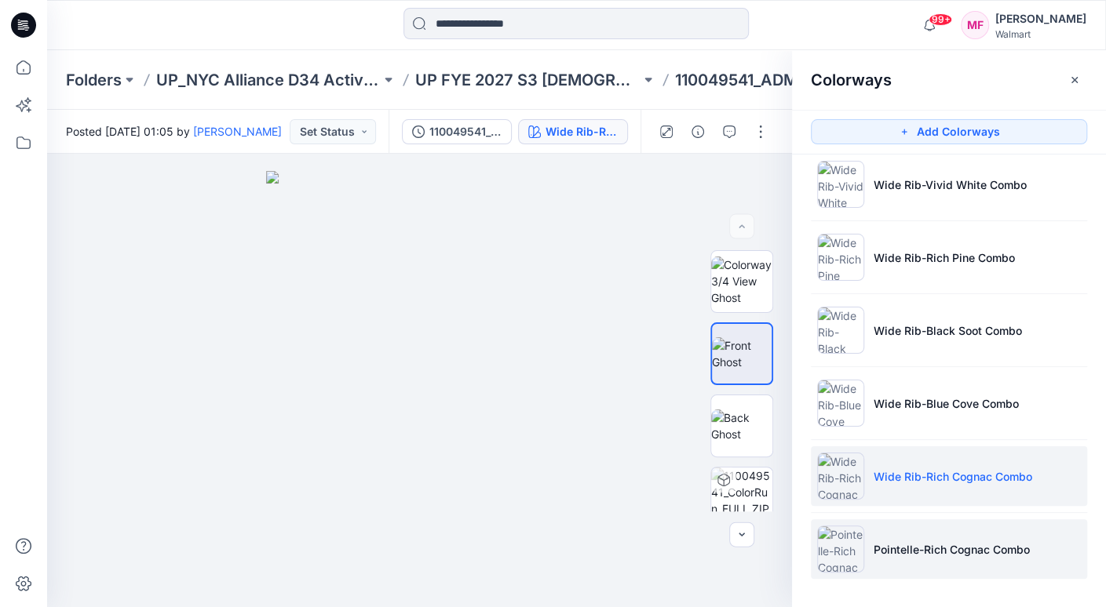
click at [936, 544] on p "Pointelle-Rich Cognac Combo" at bounding box center [951, 549] width 156 height 16
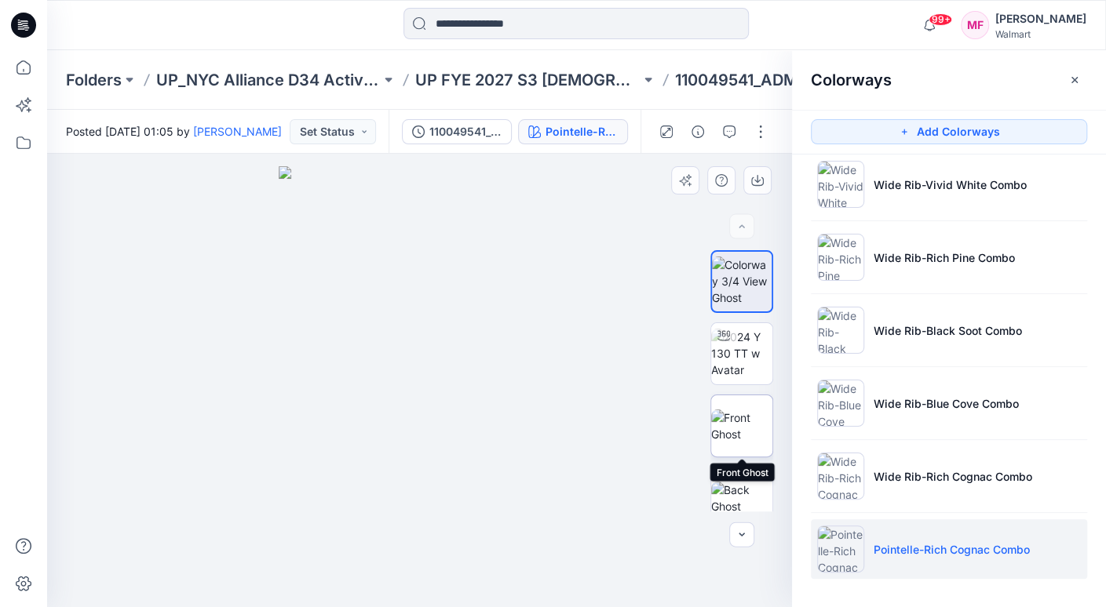
click at [744, 428] on img at bounding box center [741, 426] width 61 height 33
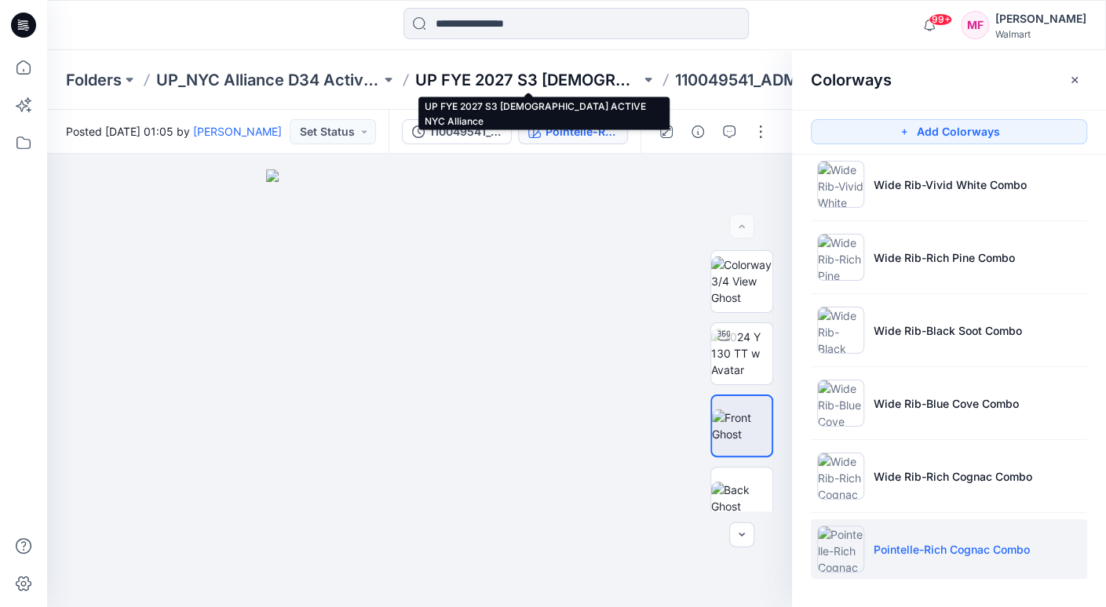
click at [525, 76] on p "UP FYE 2027 S3 [DEMOGRAPHIC_DATA] ACTIVE NYC Alliance" at bounding box center [527, 80] width 224 height 22
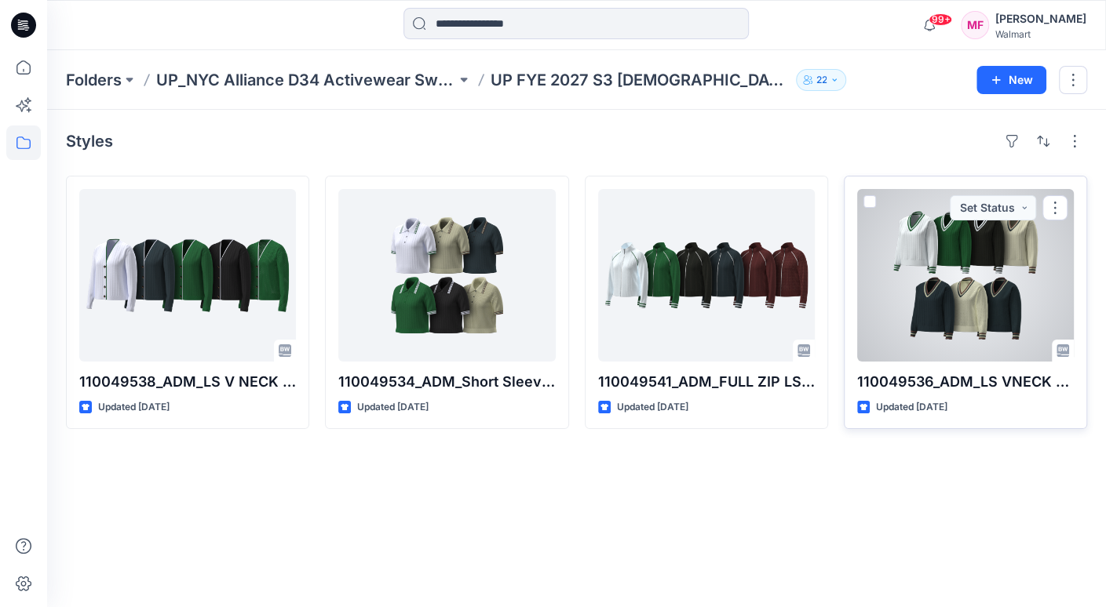
click at [956, 243] on div at bounding box center [965, 275] width 217 height 173
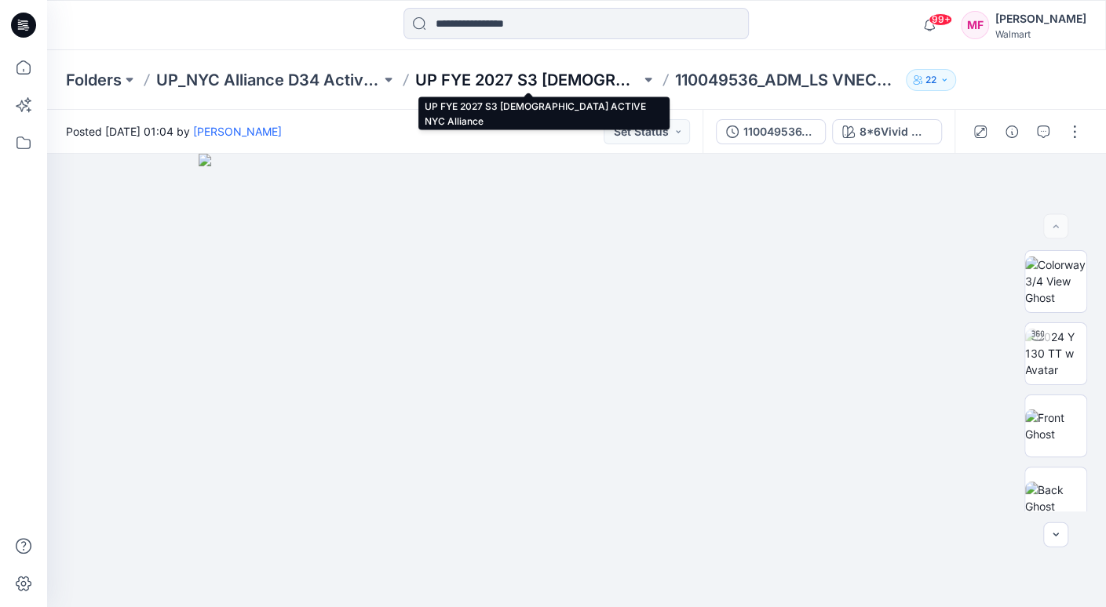
click at [593, 73] on p "UP FYE 2027 S3 [DEMOGRAPHIC_DATA] ACTIVE NYC Alliance" at bounding box center [527, 80] width 224 height 22
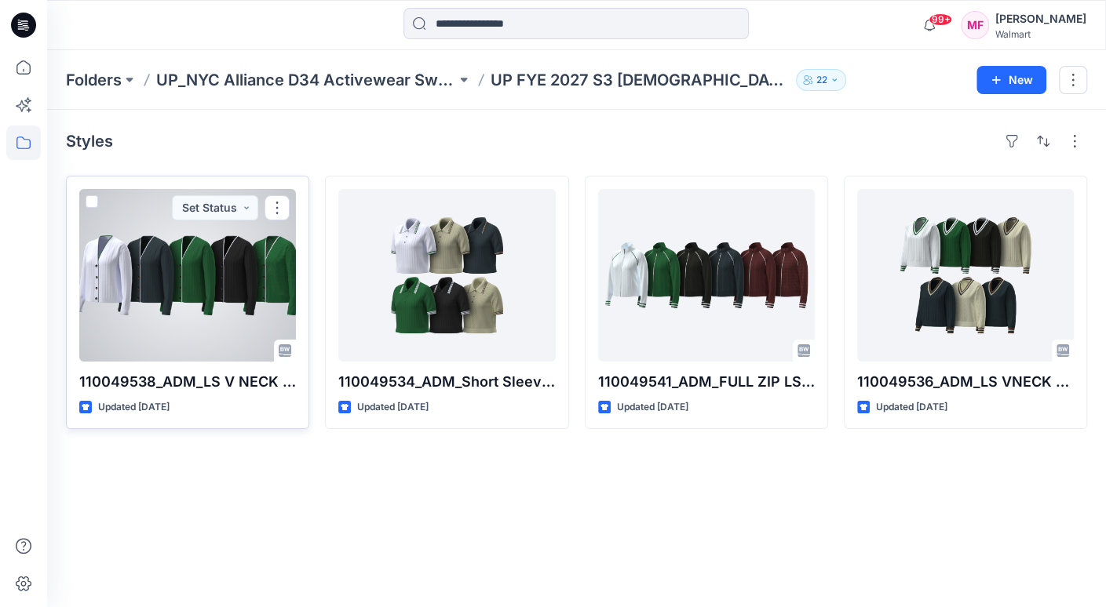
click at [186, 257] on div at bounding box center [187, 275] width 217 height 173
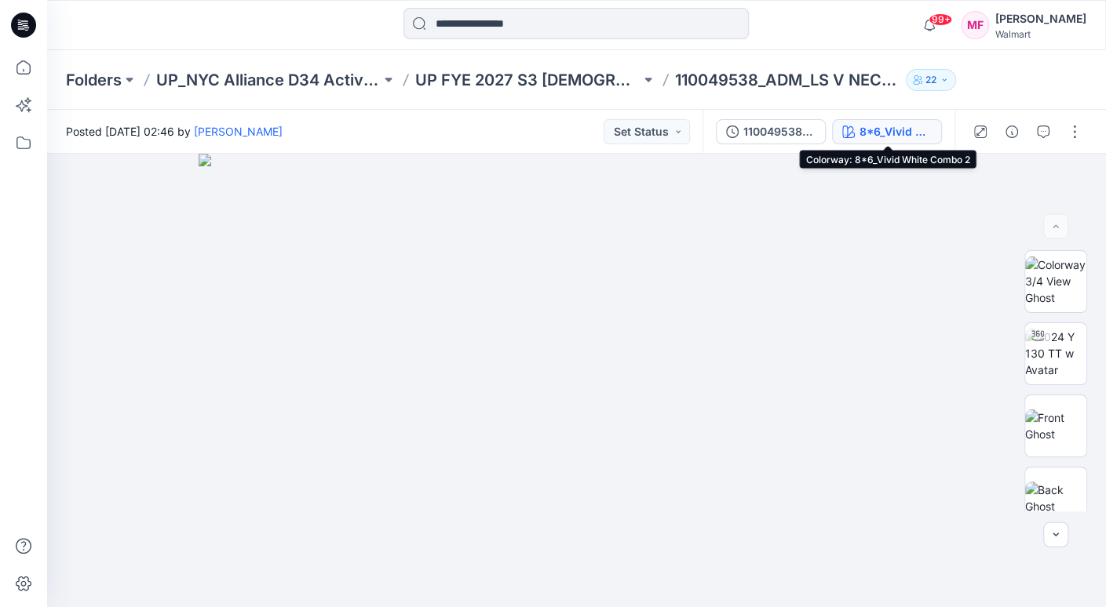
click at [884, 126] on div "8*6_Vivid White Combo 2" at bounding box center [895, 131] width 72 height 17
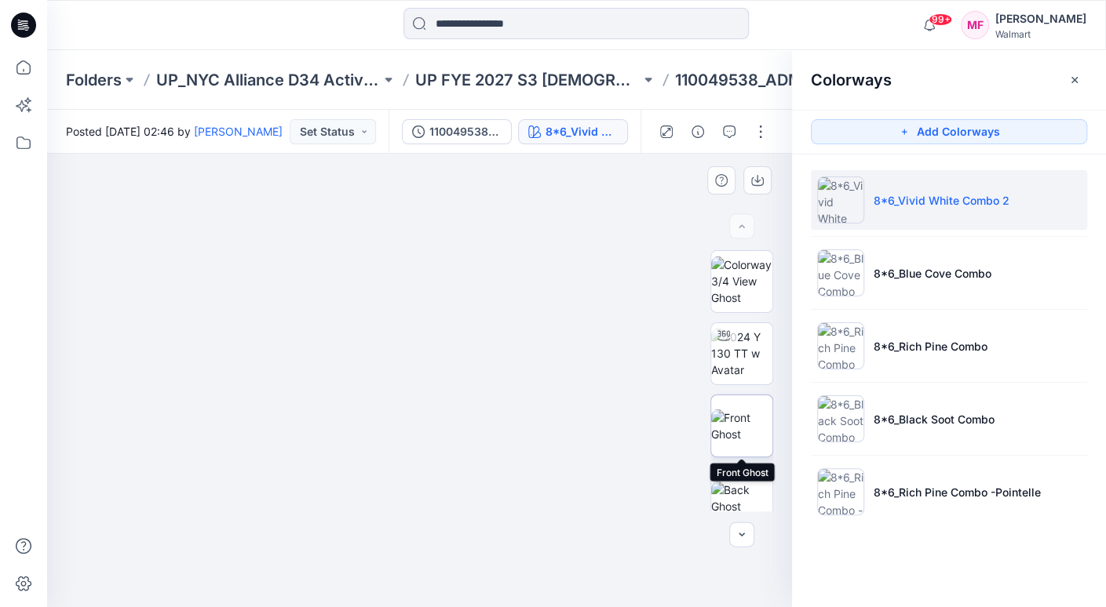
click at [750, 414] on img at bounding box center [741, 426] width 61 height 33
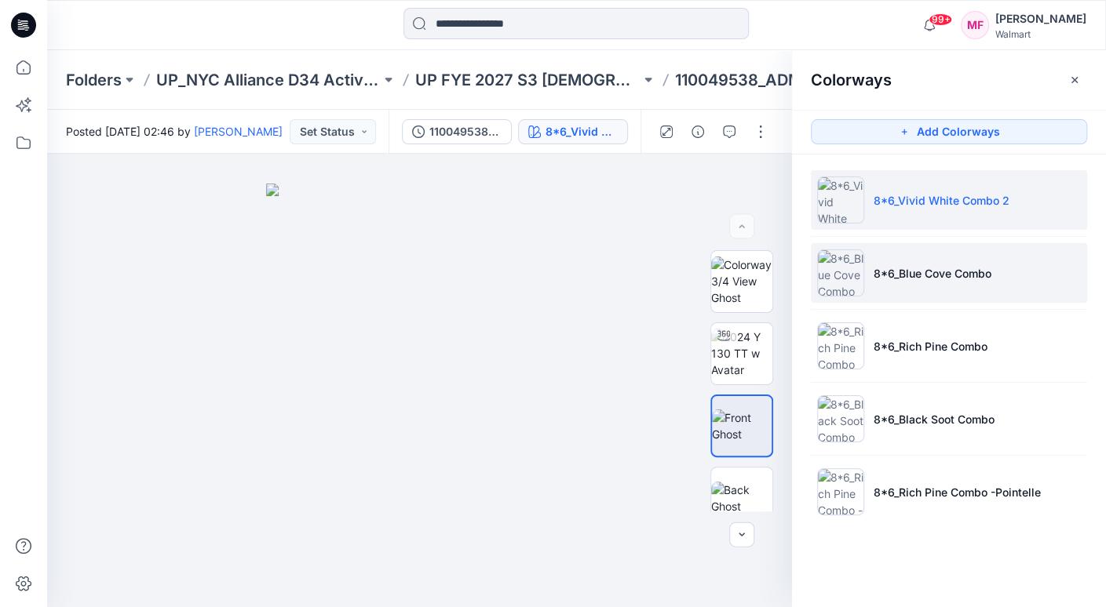
click at [920, 274] on p "8*6_Blue Cove Combo" at bounding box center [932, 273] width 118 height 16
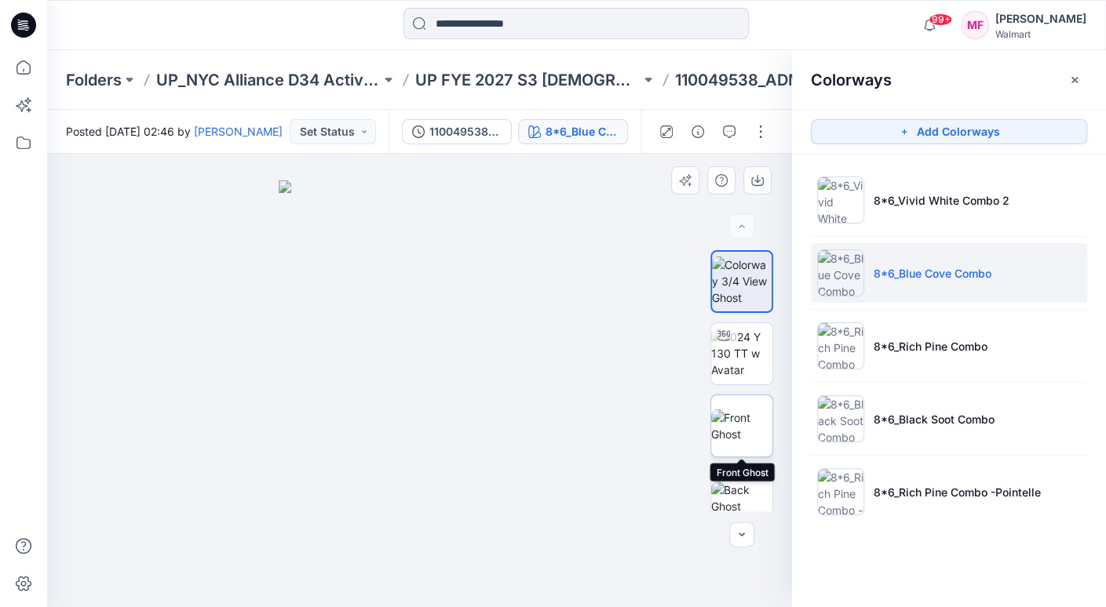
click at [748, 421] on img at bounding box center [741, 426] width 61 height 33
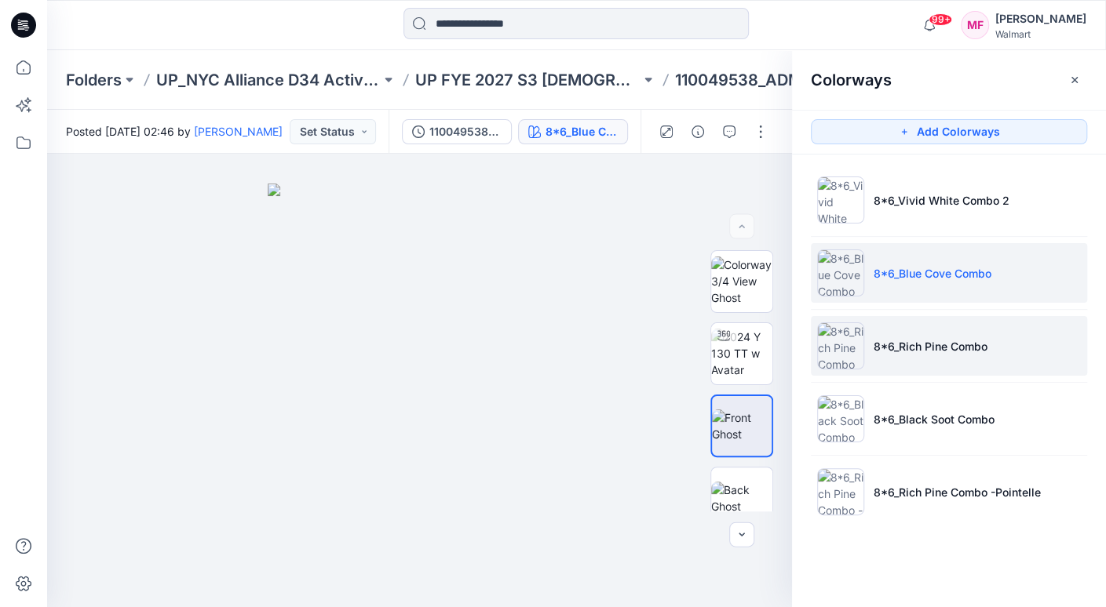
click at [914, 346] on p "8*6_Rich Pine Combo" at bounding box center [930, 346] width 114 height 16
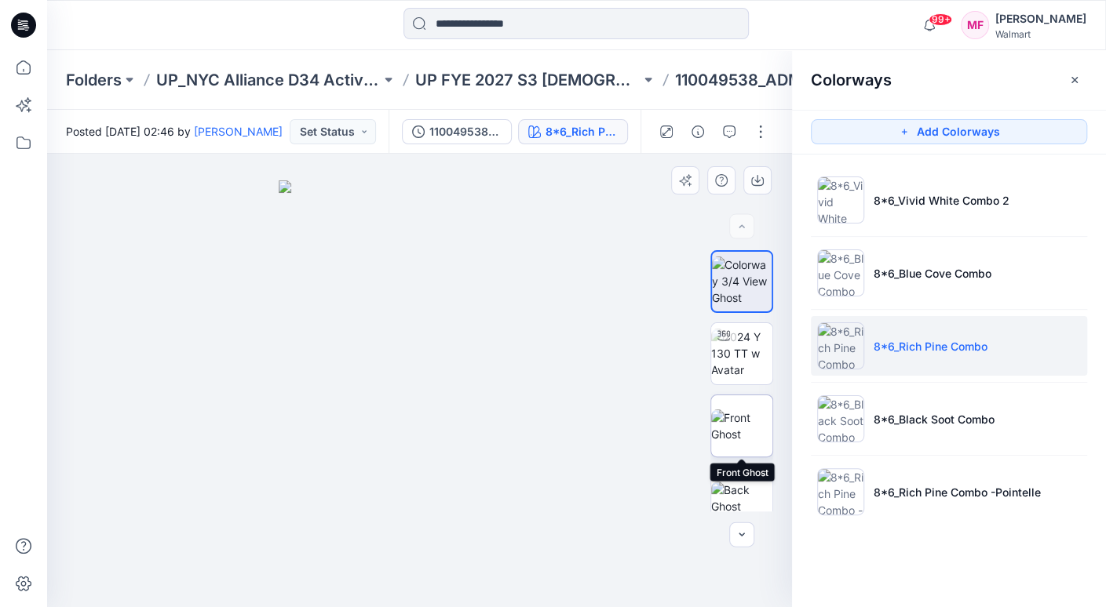
click at [742, 430] on img at bounding box center [741, 426] width 61 height 33
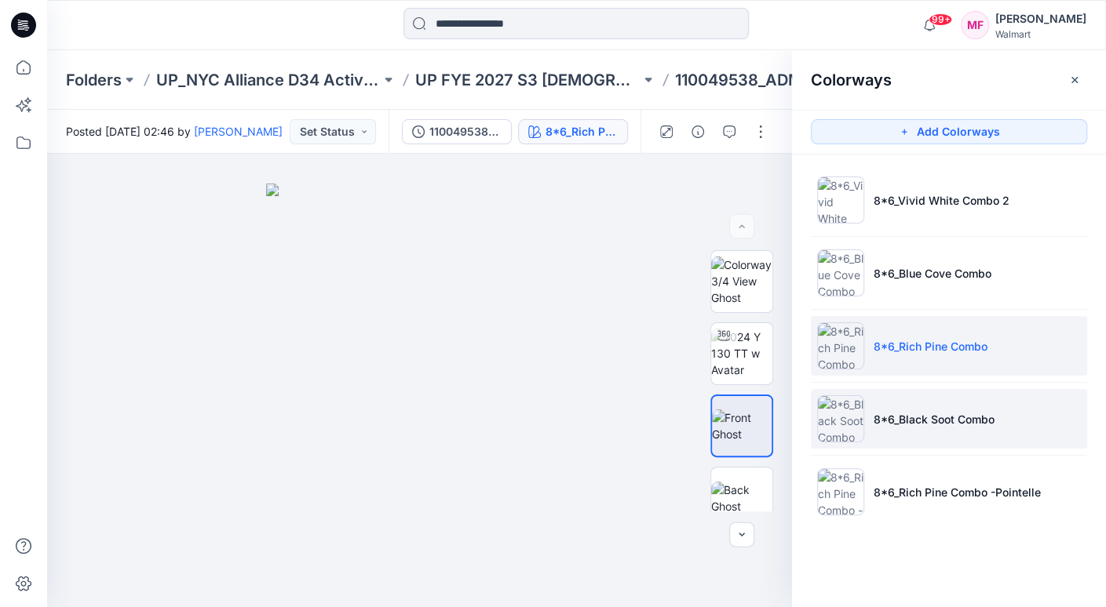
click at [899, 411] on p "8*6_Black Soot Combo" at bounding box center [933, 419] width 121 height 16
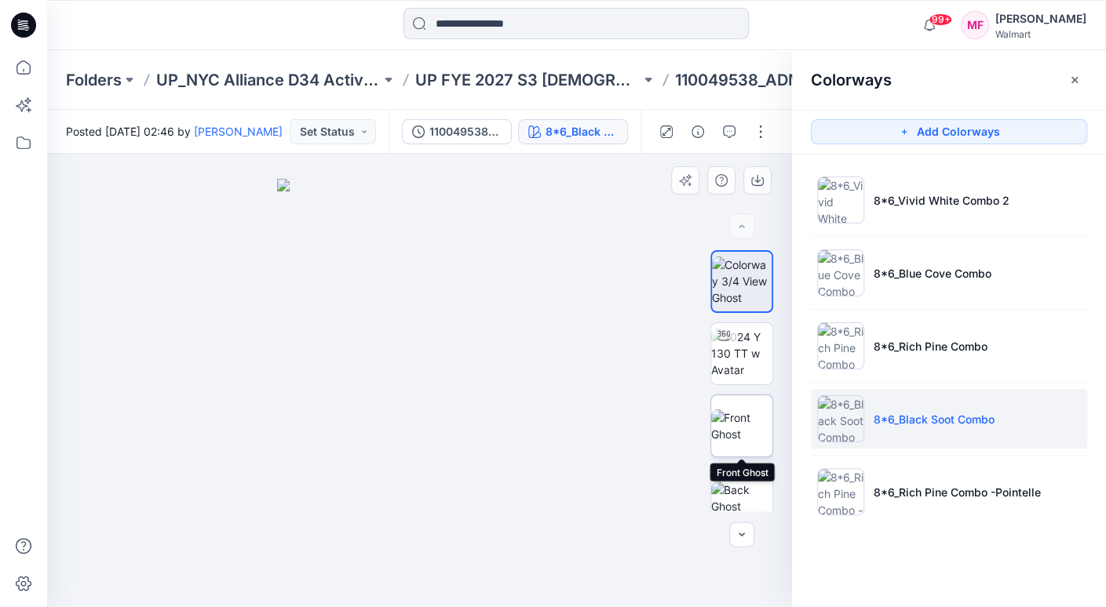
click at [748, 426] on img at bounding box center [741, 426] width 61 height 33
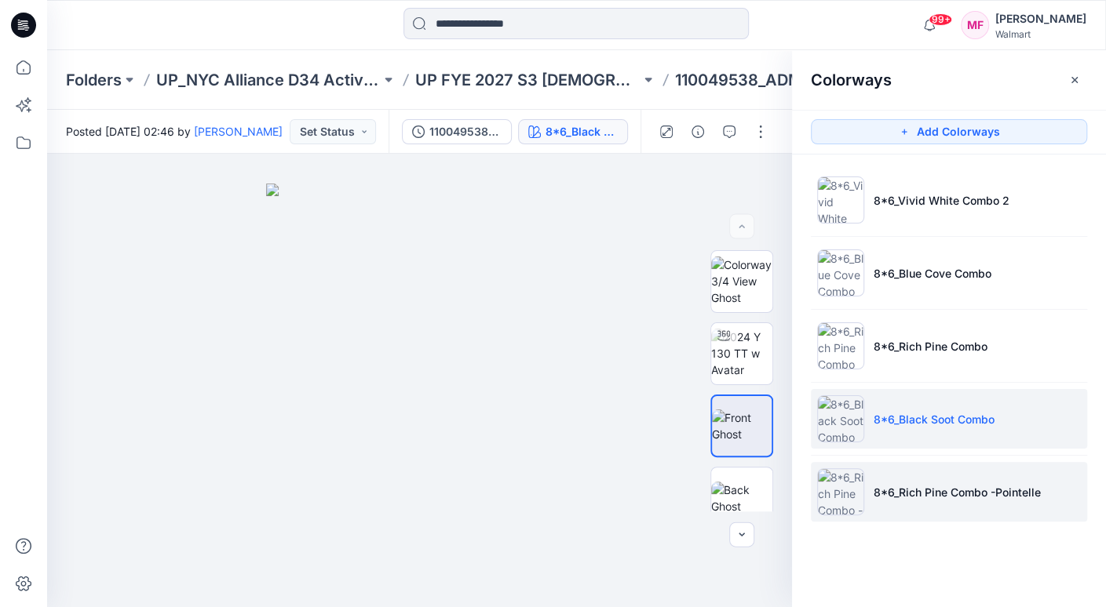
click at [931, 488] on p "8*6_Rich Pine Combo -Pointelle" at bounding box center [956, 492] width 167 height 16
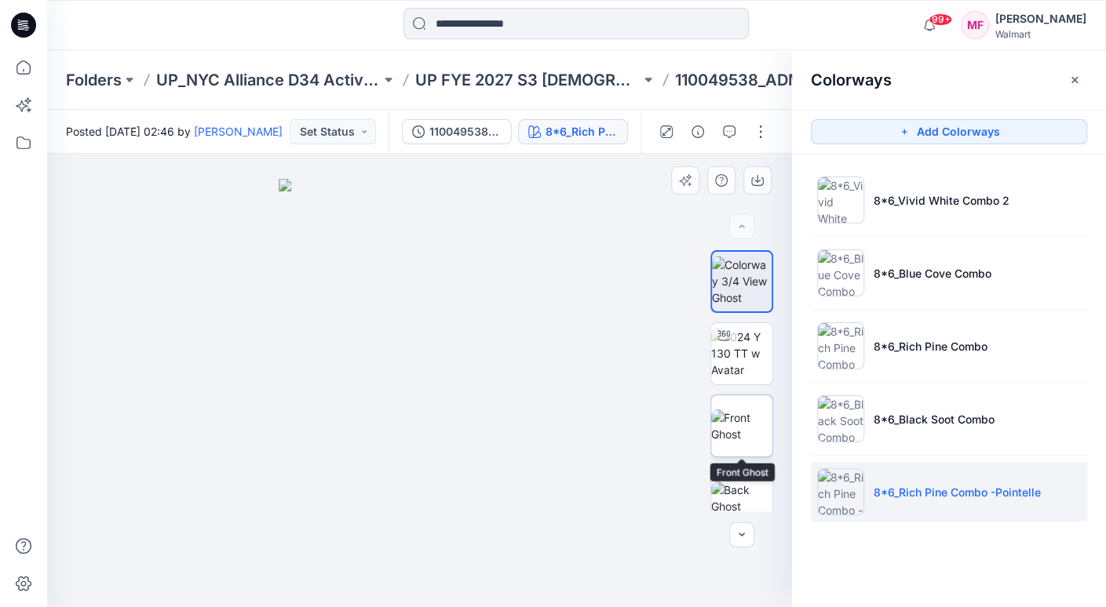
click at [742, 423] on img at bounding box center [741, 426] width 61 height 33
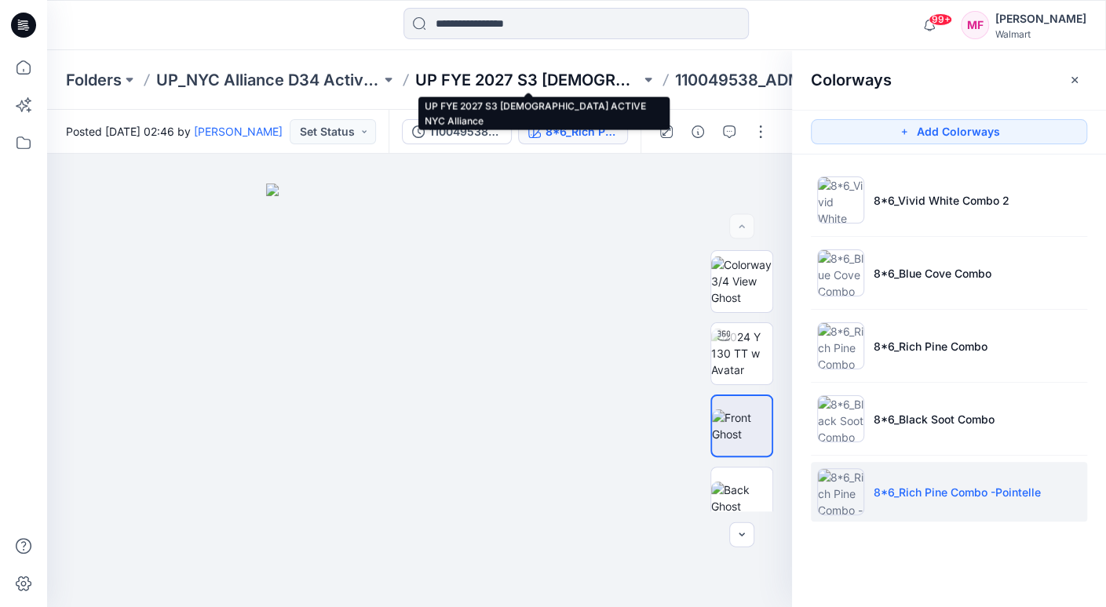
click at [512, 82] on p "UP FYE 2027 S3 [DEMOGRAPHIC_DATA] ACTIVE NYC Alliance" at bounding box center [527, 80] width 224 height 22
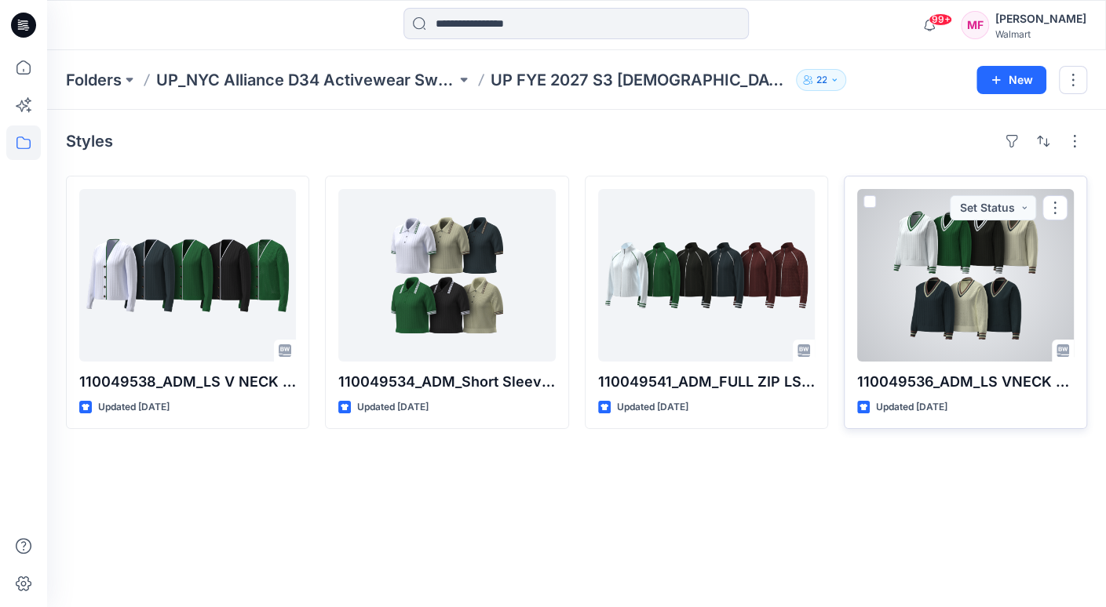
click at [959, 281] on div at bounding box center [965, 275] width 217 height 173
